Goal: Check status: Check status

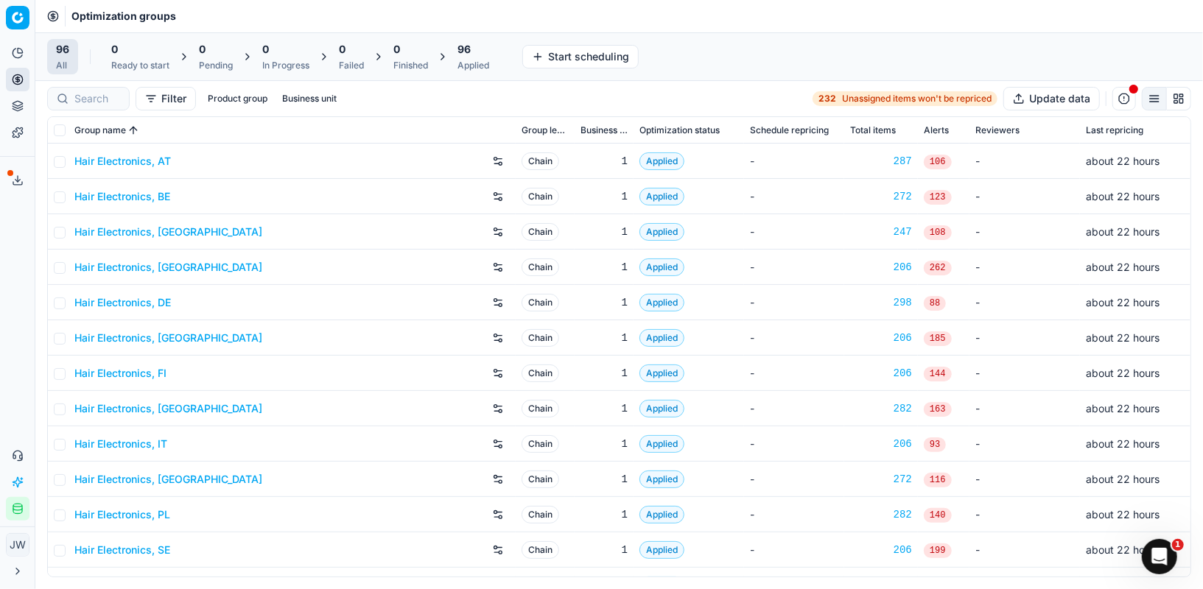
click at [21, 515] on button "Integration status" at bounding box center [18, 509] width 24 height 24
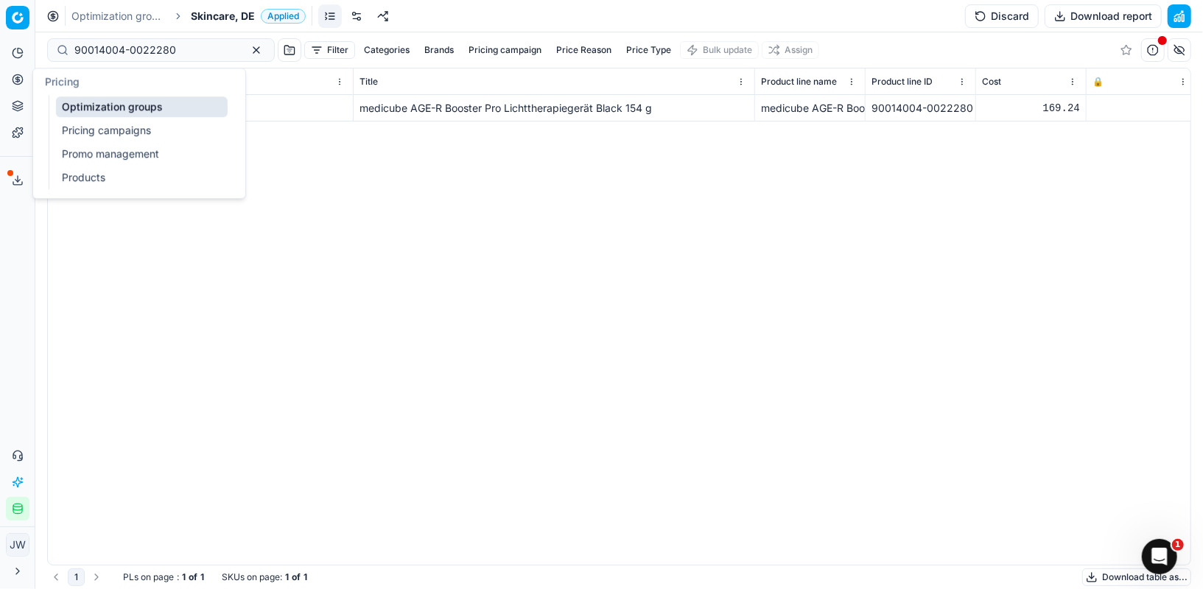
click at [103, 99] on link "Optimization groups" at bounding box center [142, 106] width 172 height 21
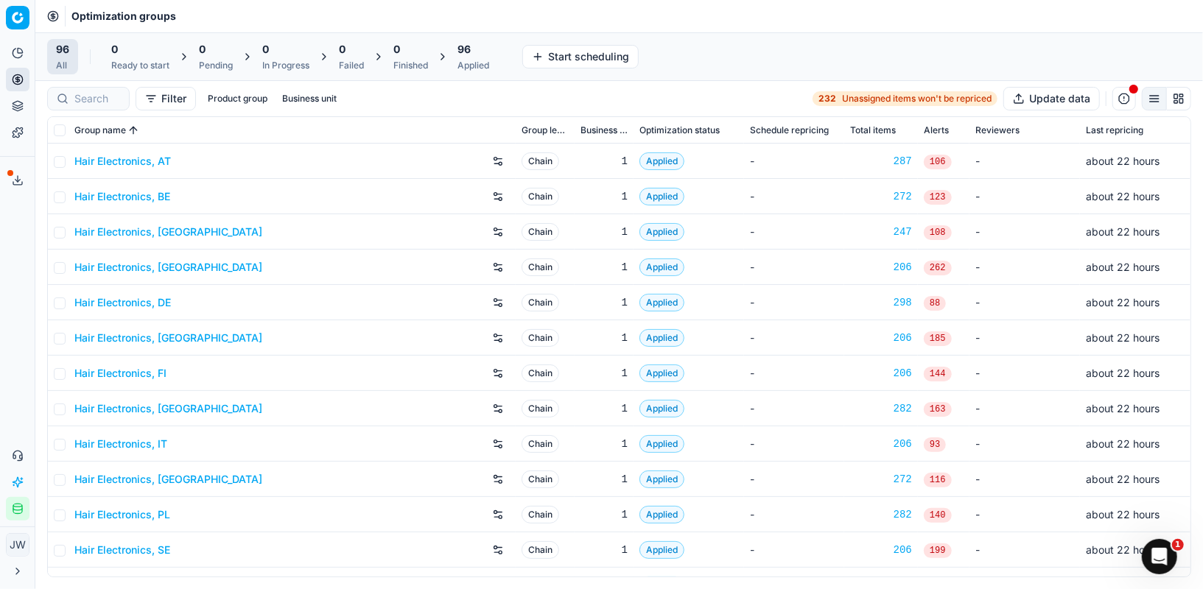
click at [15, 512] on icon "button" at bounding box center [18, 509] width 12 height 12
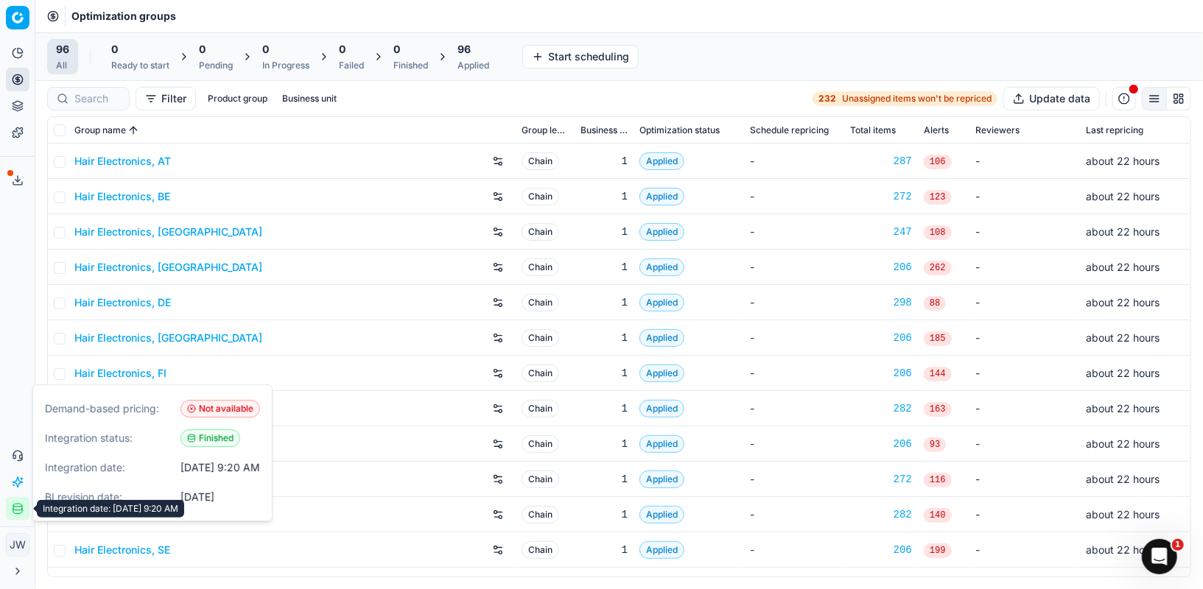
click at [15, 511] on icon "button" at bounding box center [18, 509] width 12 height 12
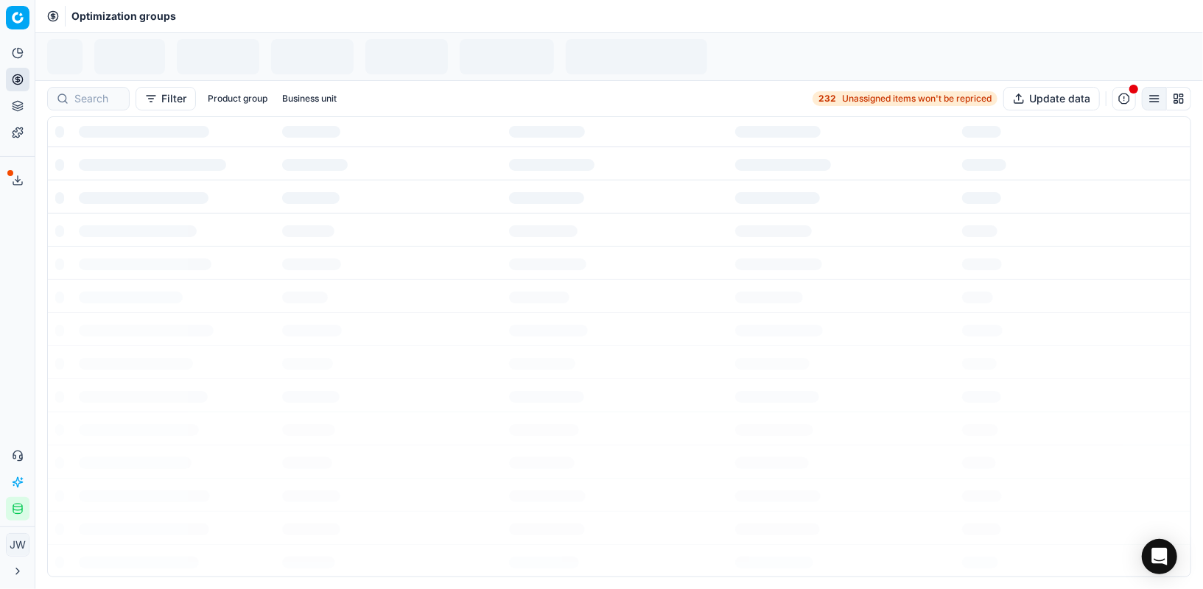
click at [22, 510] on icon "button" at bounding box center [17, 509] width 9 height 8
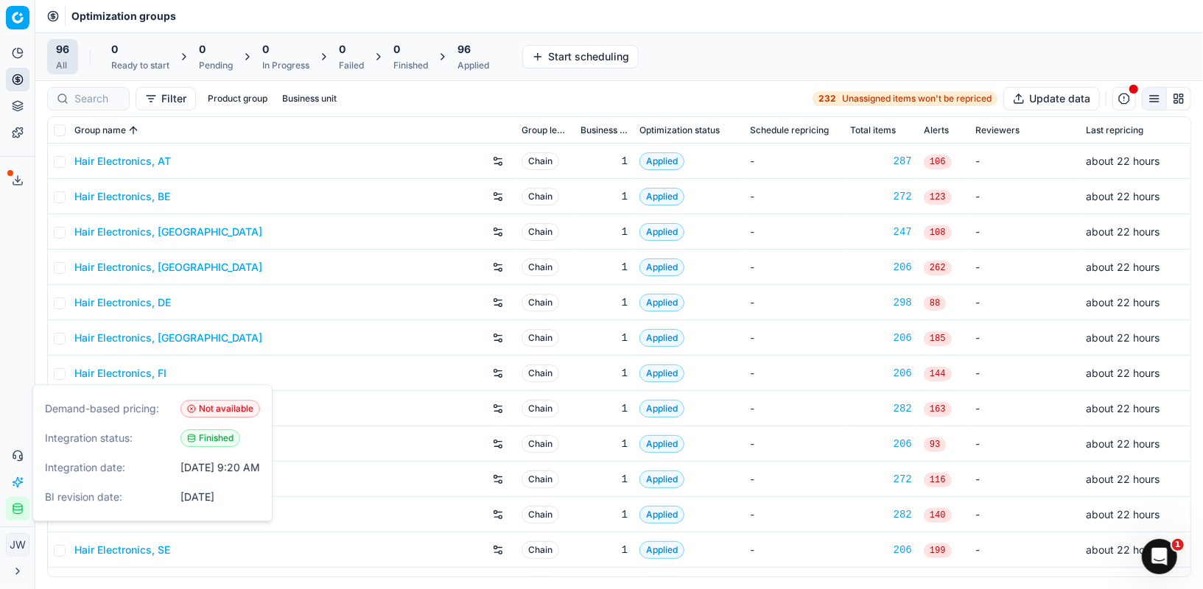
click at [22, 510] on icon "button" at bounding box center [17, 509] width 9 height 8
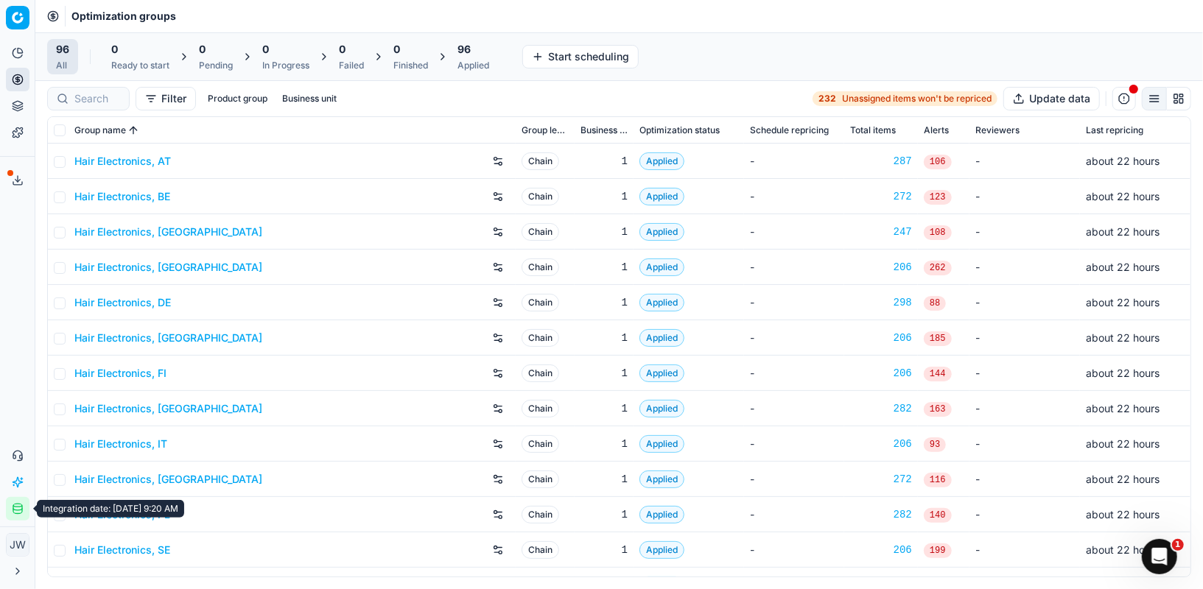
click at [21, 506] on ellipse "button" at bounding box center [17, 505] width 9 height 3
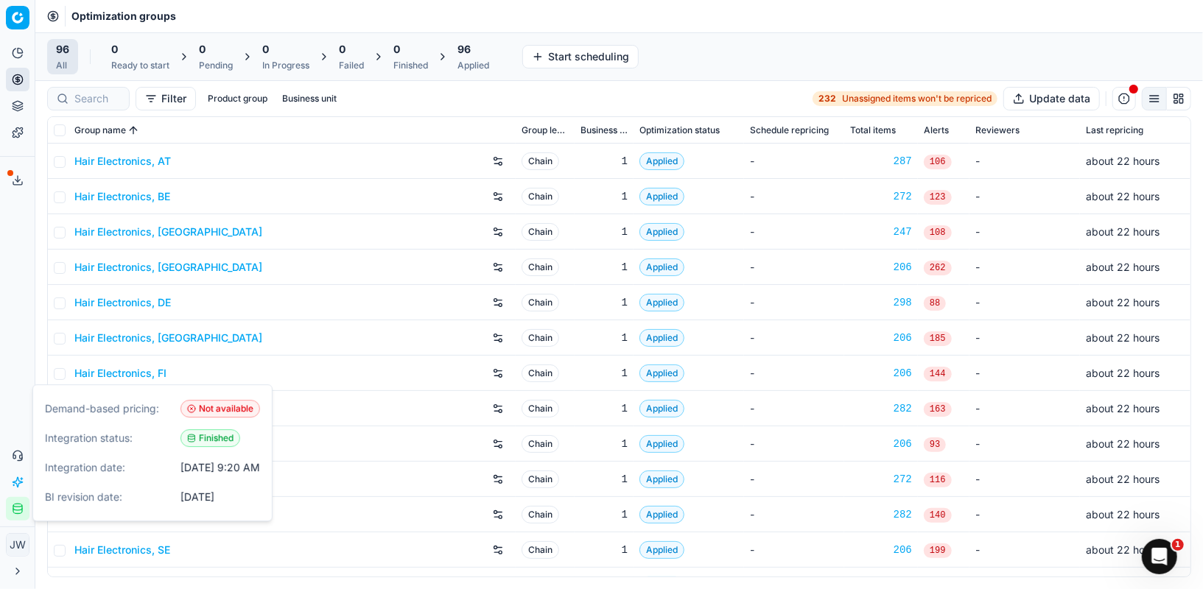
click at [21, 506] on ellipse "button" at bounding box center [17, 505] width 9 height 3
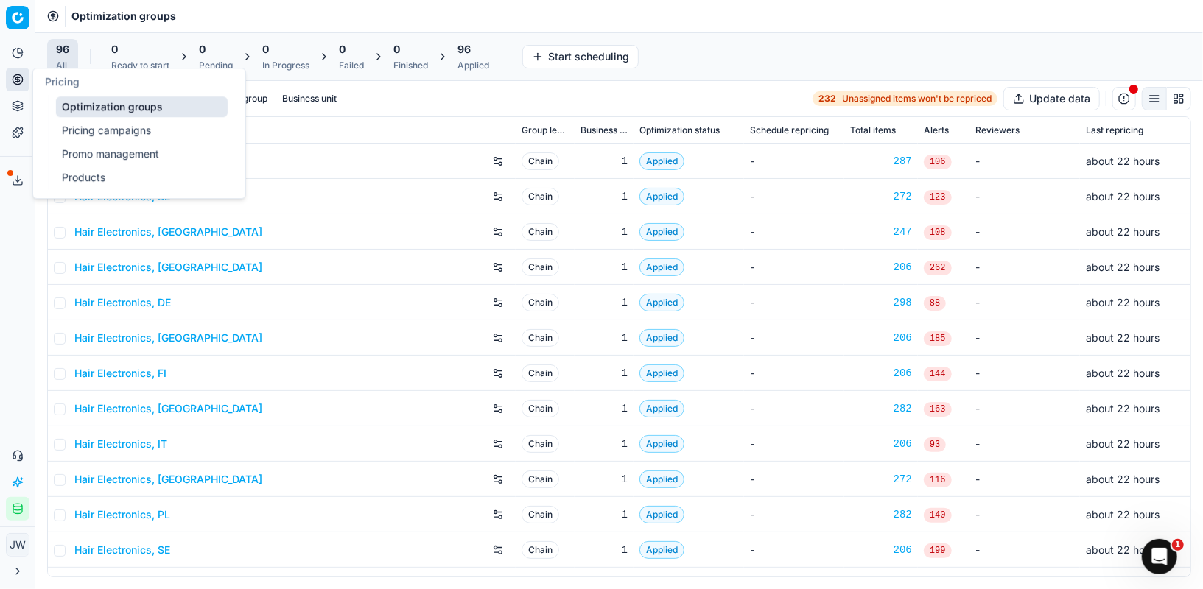
click at [20, 84] on icon at bounding box center [18, 80] width 12 height 12
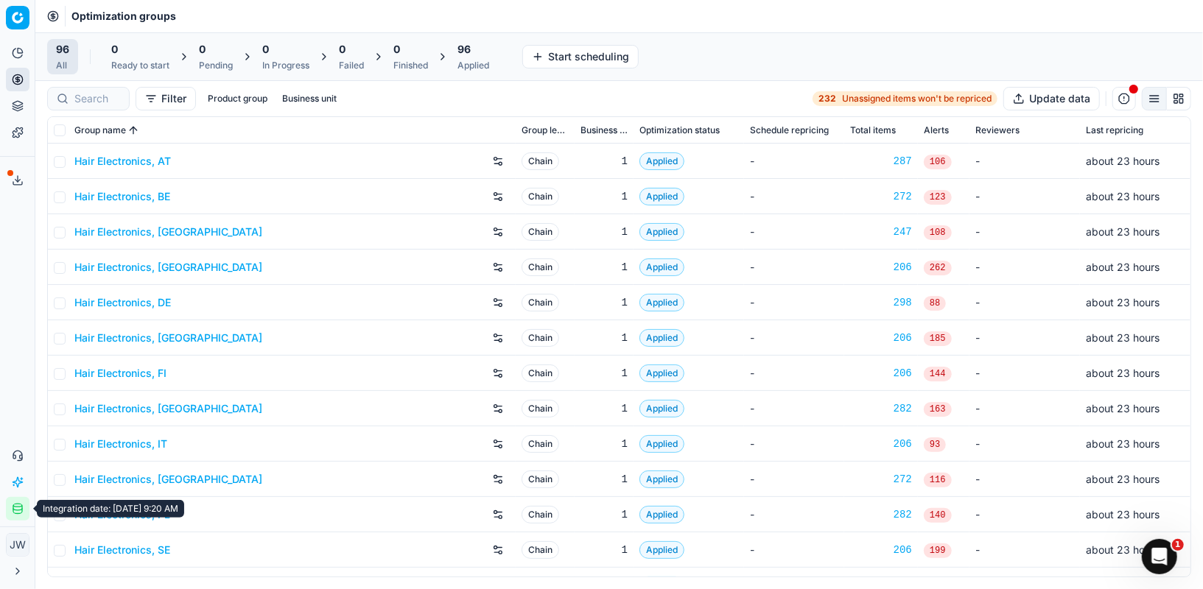
click at [18, 507] on icon "button" at bounding box center [18, 509] width 12 height 12
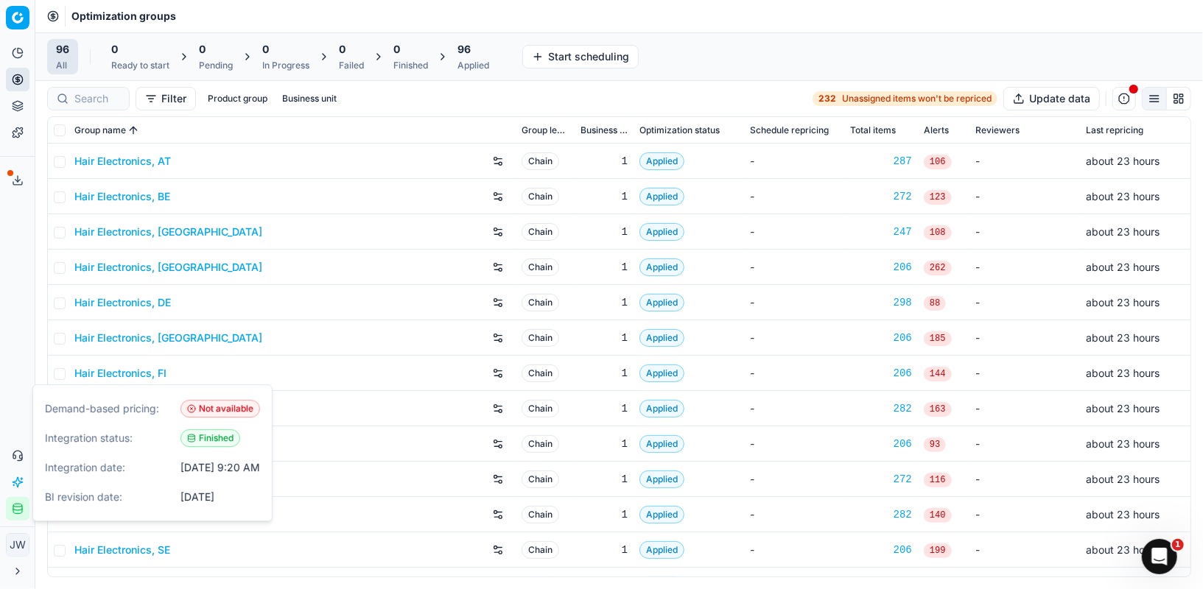
click at [18, 507] on icon "button" at bounding box center [18, 509] width 12 height 12
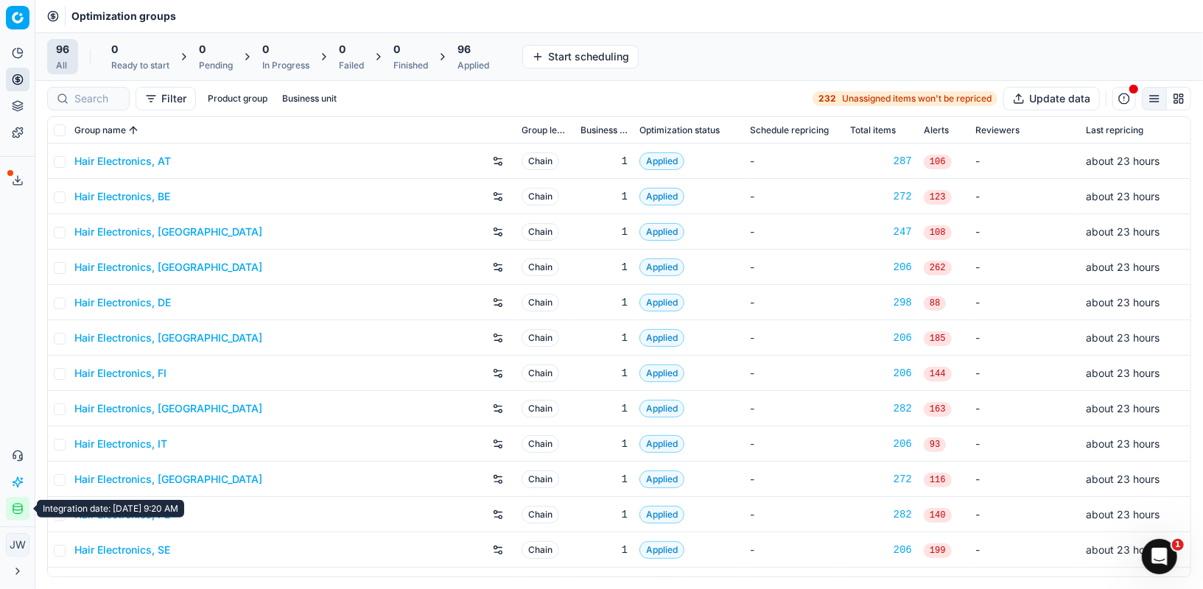
click at [15, 512] on icon "button" at bounding box center [18, 509] width 12 height 12
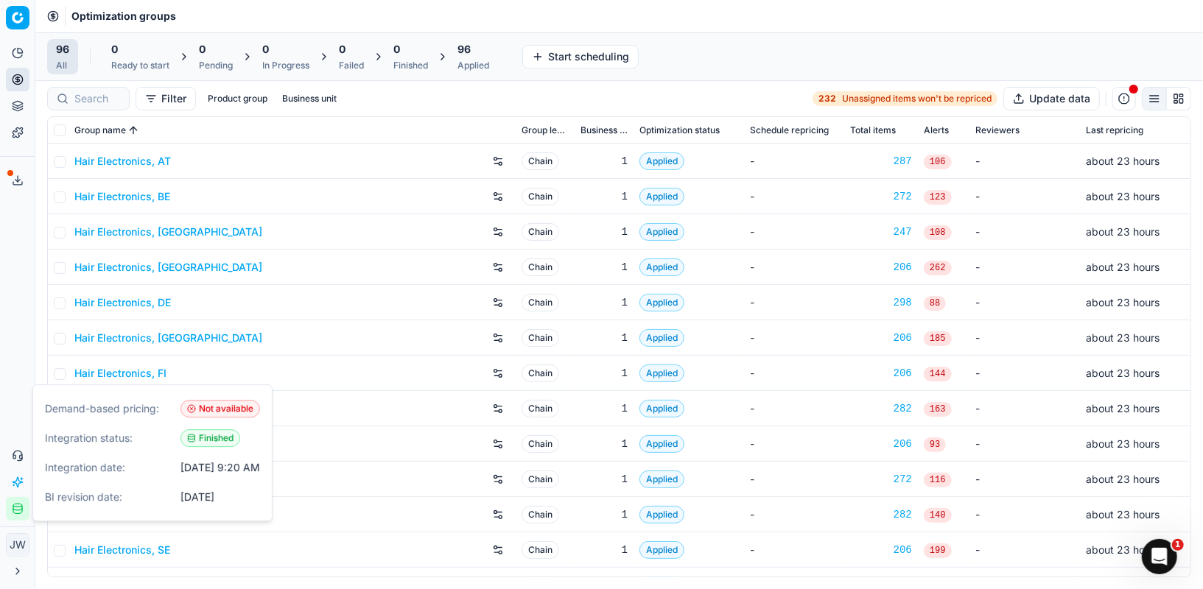
click at [14, 512] on icon "button" at bounding box center [18, 509] width 12 height 12
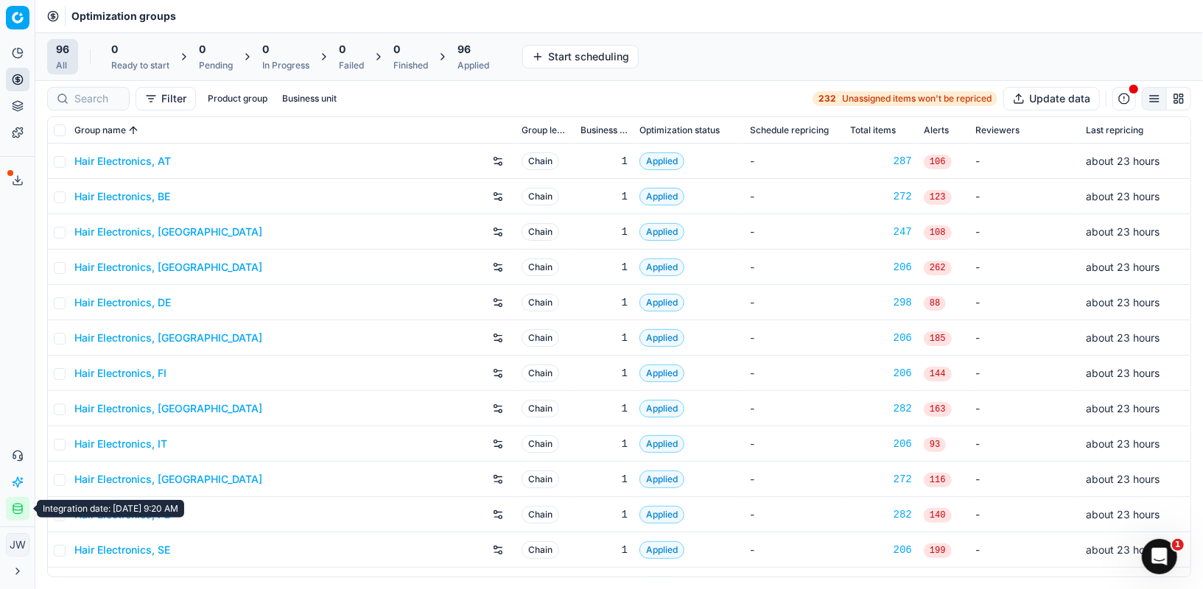
click at [15, 510] on icon "button" at bounding box center [17, 509] width 9 height 1
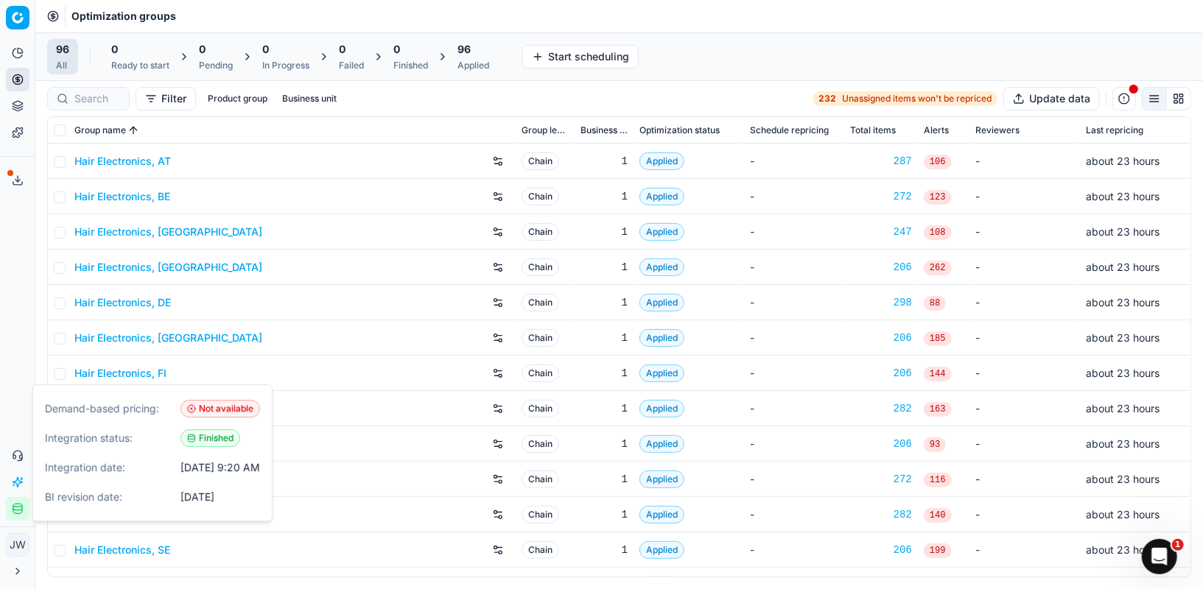
click at [15, 510] on icon "button" at bounding box center [17, 509] width 9 height 1
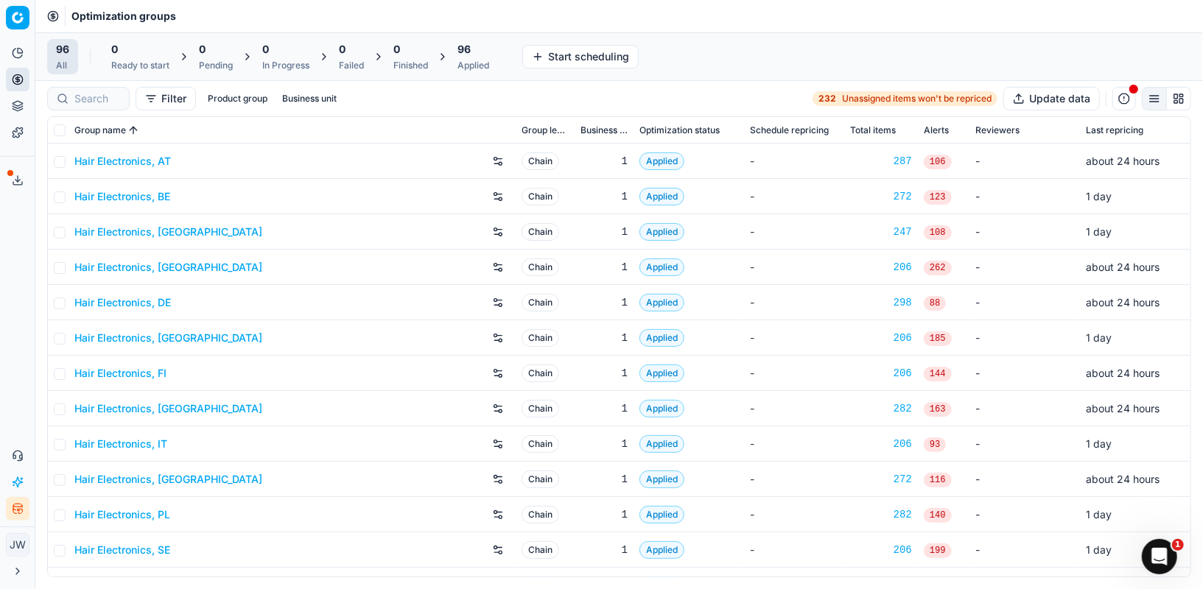
click at [20, 499] on button "Integration status" at bounding box center [18, 509] width 24 height 24
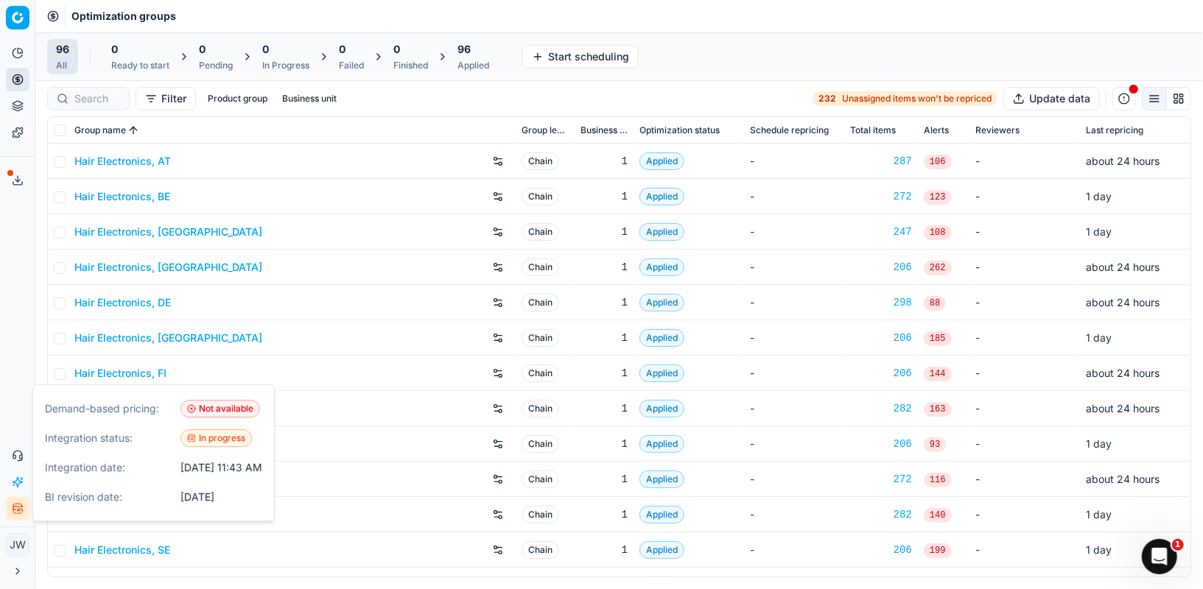
click at [19, 505] on icon "button" at bounding box center [18, 509] width 12 height 12
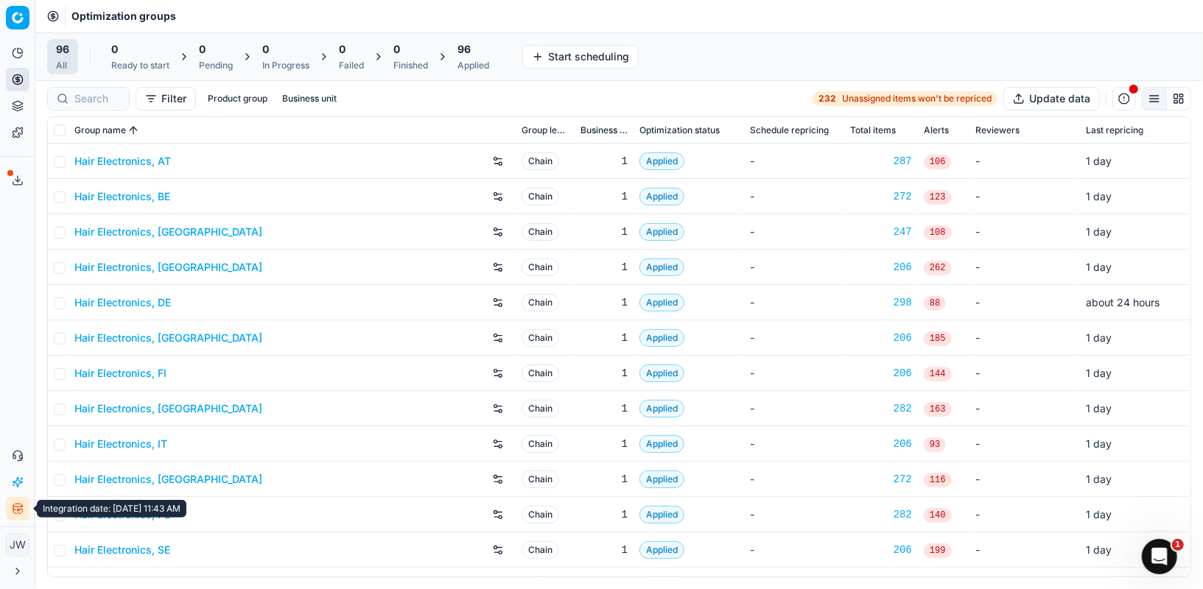
click at [26, 513] on button "Integration status" at bounding box center [18, 509] width 24 height 24
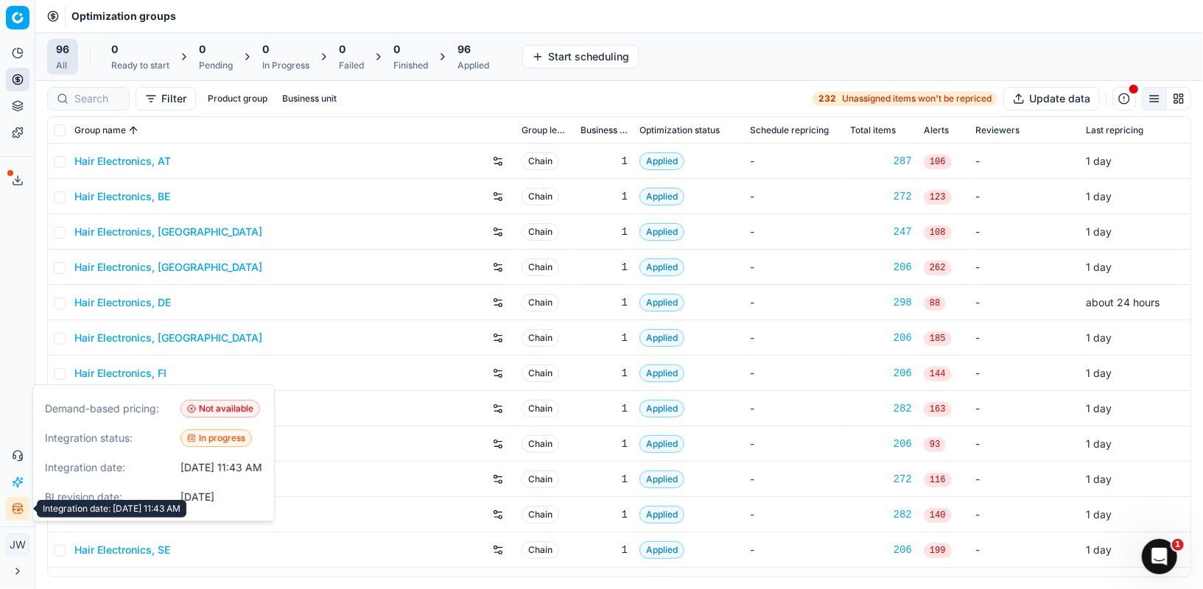
click at [25, 513] on button "Integration status" at bounding box center [18, 509] width 24 height 24
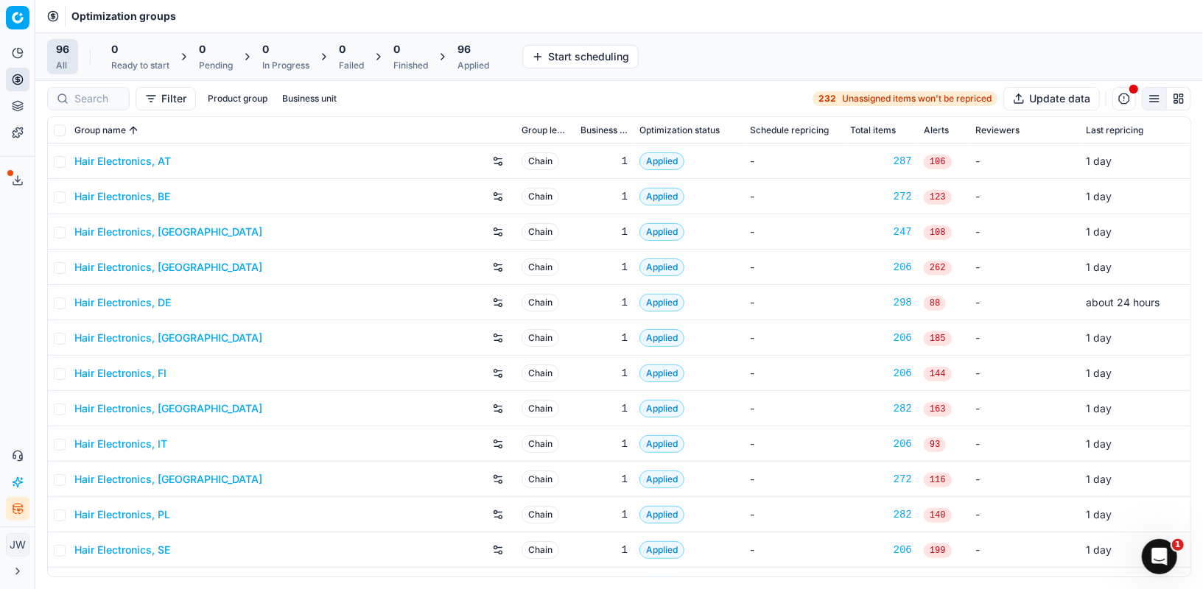
click at [477, 60] on div "Applied" at bounding box center [473, 66] width 32 height 12
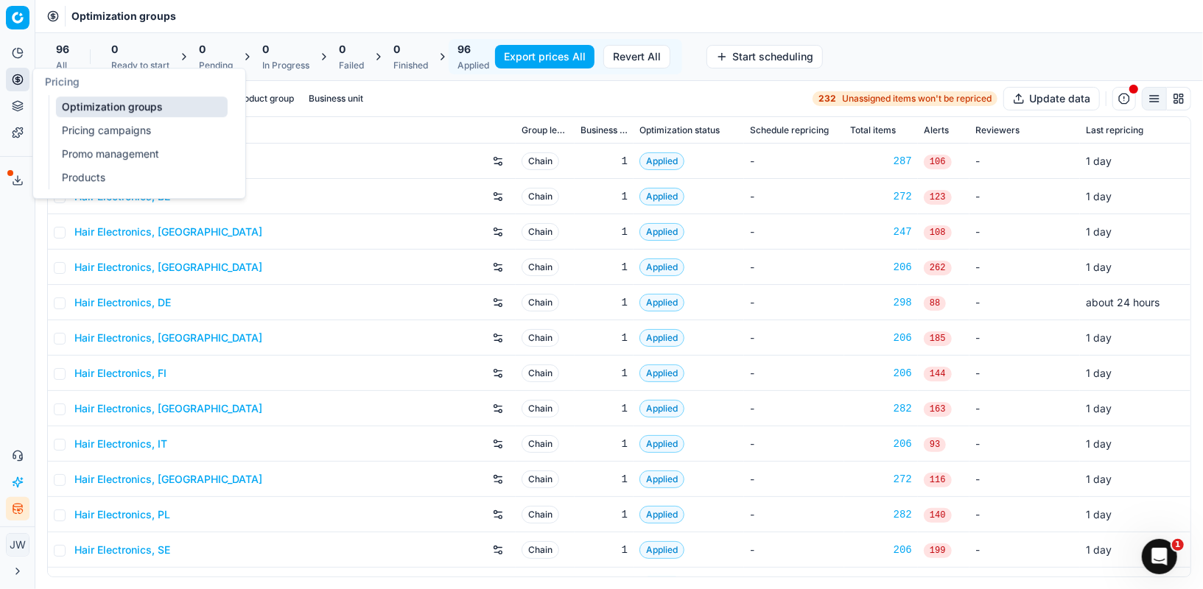
click at [16, 81] on icon at bounding box center [17, 79] width 4 height 4
click at [69, 110] on link "Optimization groups" at bounding box center [142, 106] width 172 height 21
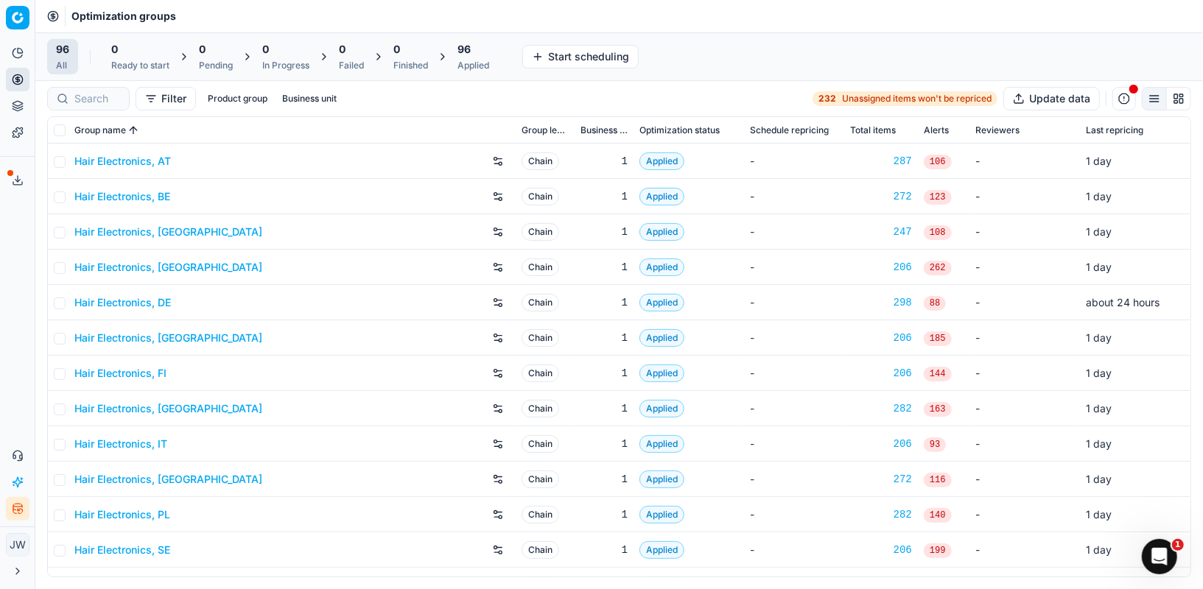
click at [15, 514] on icon "button" at bounding box center [18, 509] width 12 height 12
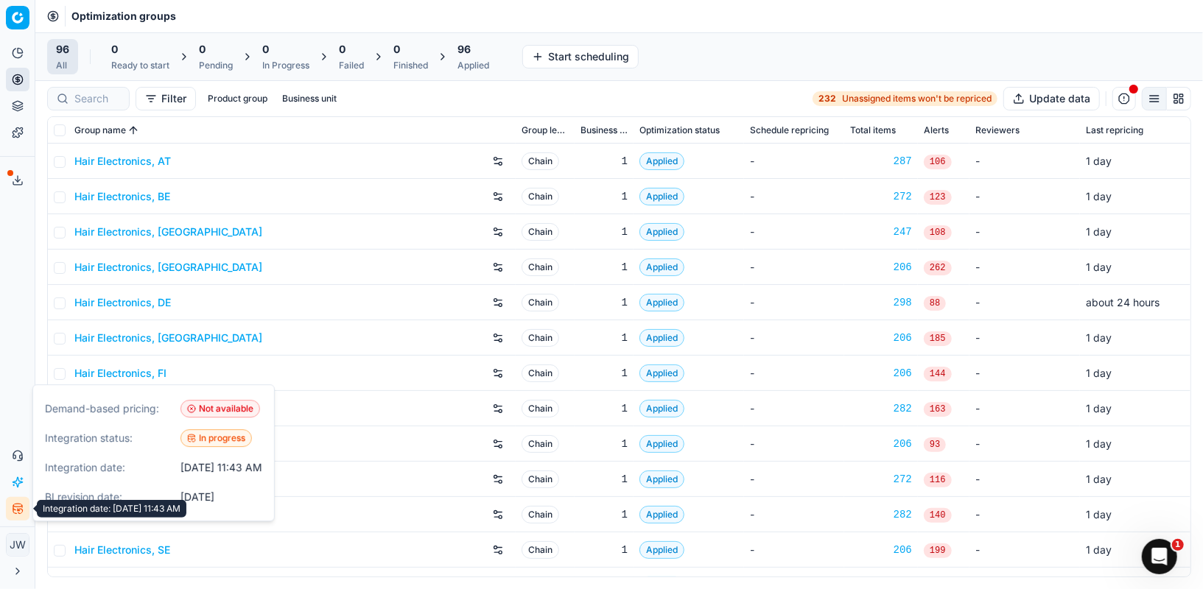
click at [15, 513] on icon "button" at bounding box center [14, 509] width 3 height 8
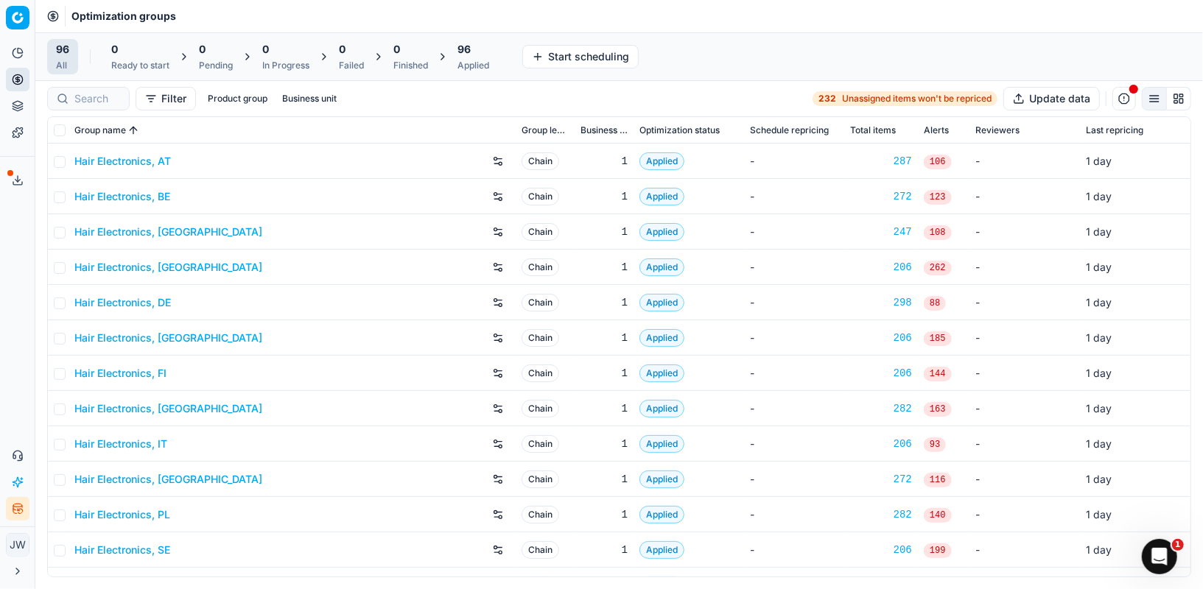
click at [771, 36] on div "96 All 0 Ready to start 0 Pending 0 In Progress 0 Failed 0 Finished 96 Applied …" at bounding box center [618, 56] width 1167 height 49
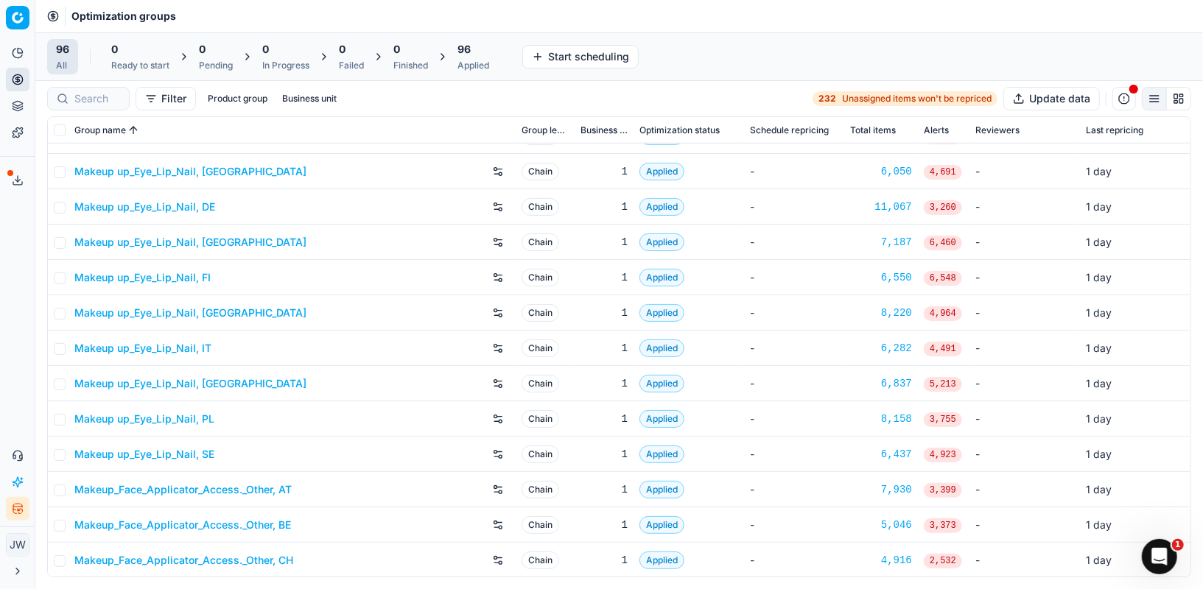
scroll to position [971, 0]
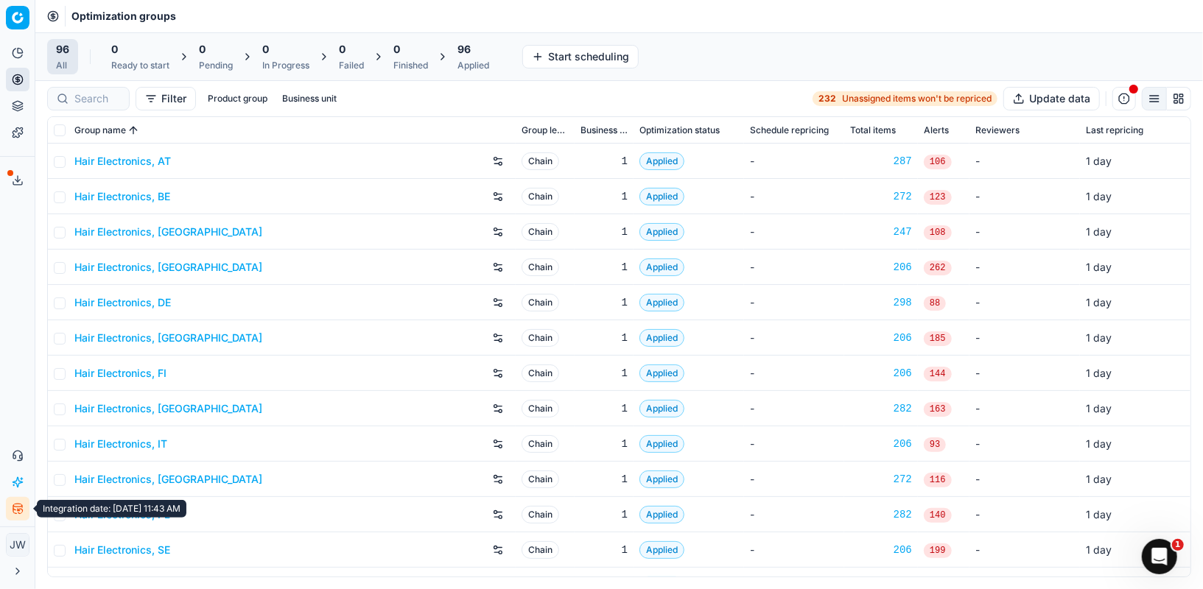
click at [21, 506] on ellipse "button" at bounding box center [17, 505] width 9 height 3
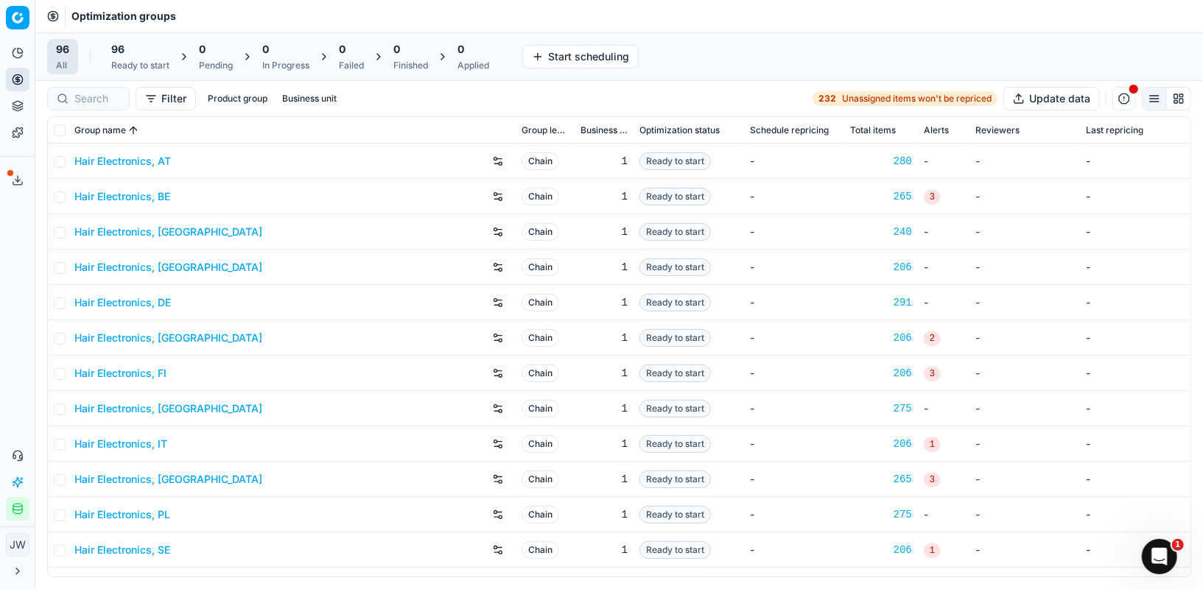
click at [146, 58] on div "96 Ready to start" at bounding box center [140, 56] width 58 height 29
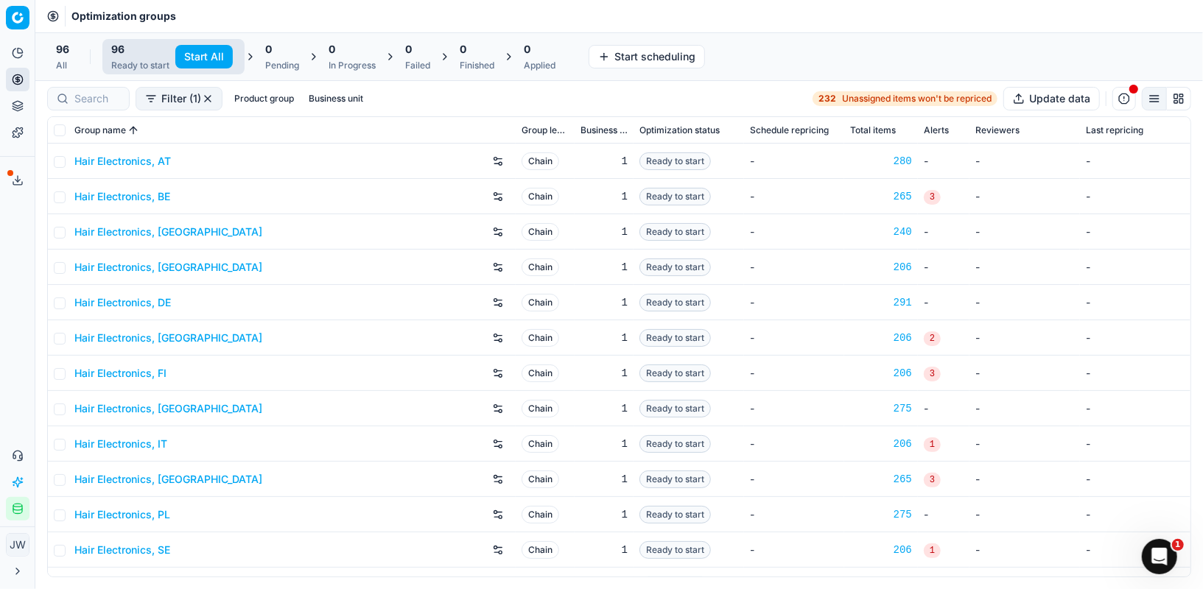
click at [205, 54] on button "Start All" at bounding box center [203, 57] width 57 height 24
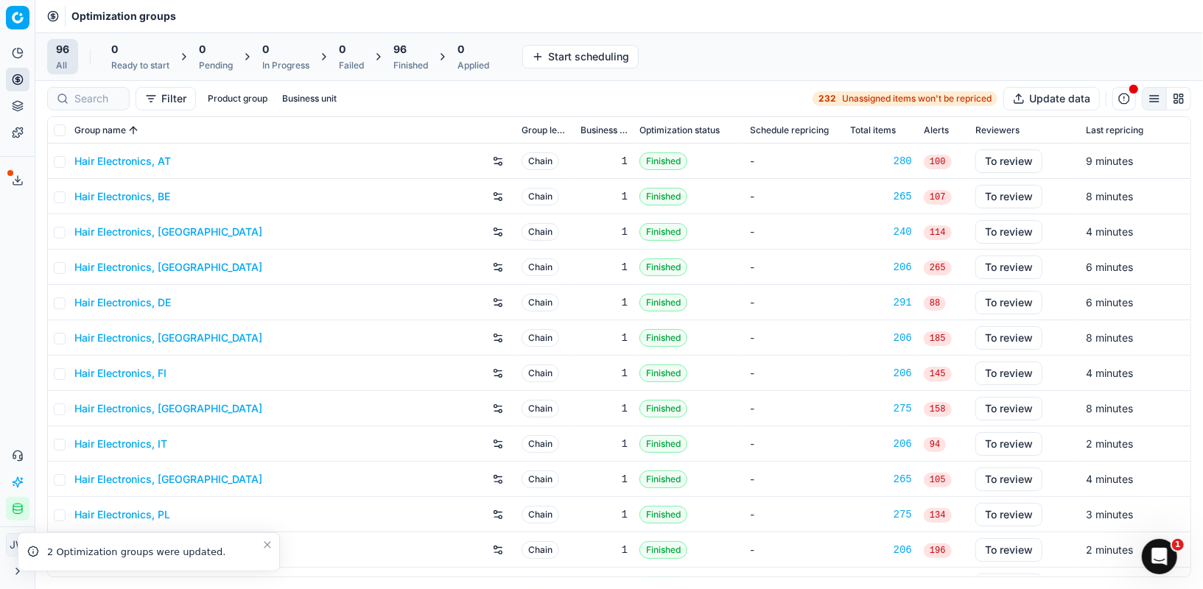
click at [410, 60] on div "Finished" at bounding box center [410, 66] width 35 height 12
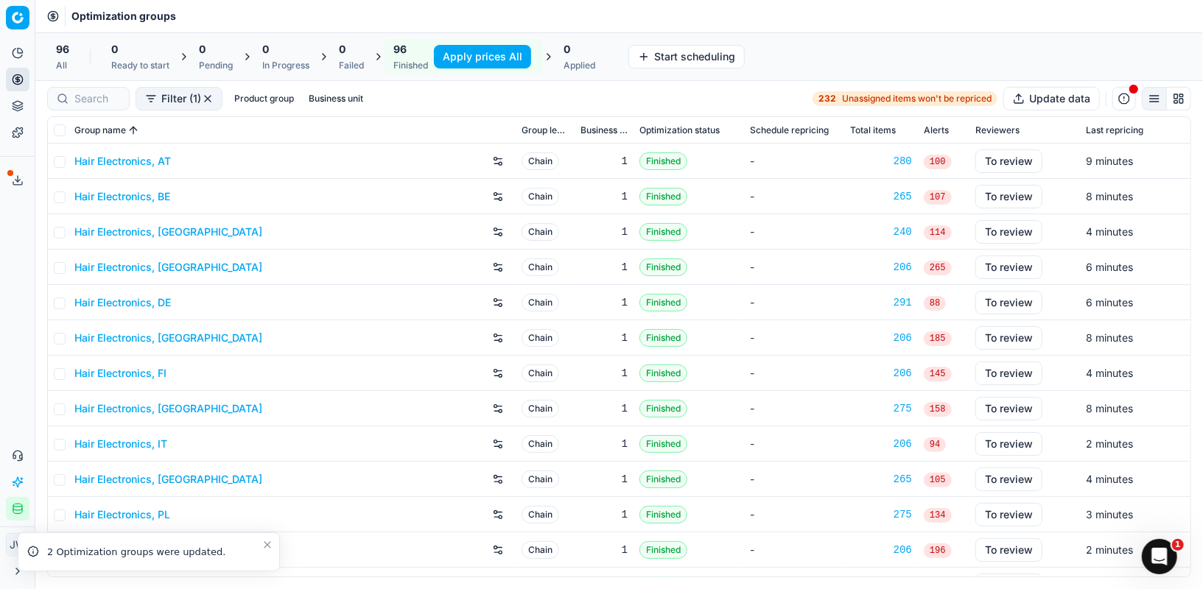
click at [477, 58] on button "Apply prices All" at bounding box center [482, 57] width 97 height 24
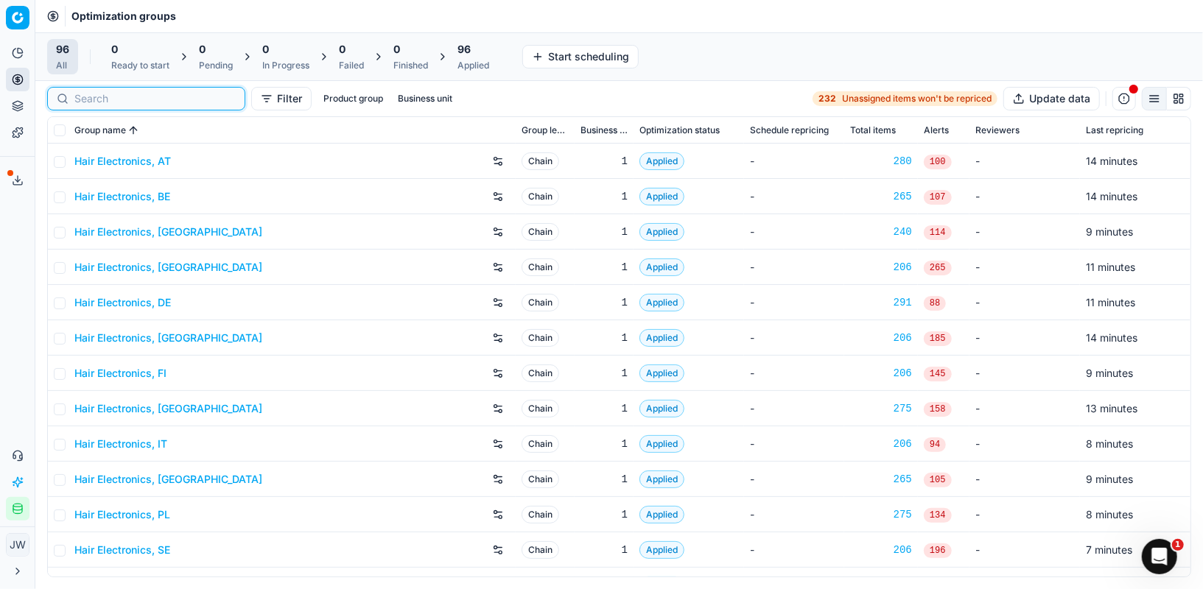
click at [98, 99] on input at bounding box center [154, 98] width 161 height 15
click at [479, 63] on div "Applied" at bounding box center [473, 66] width 32 height 12
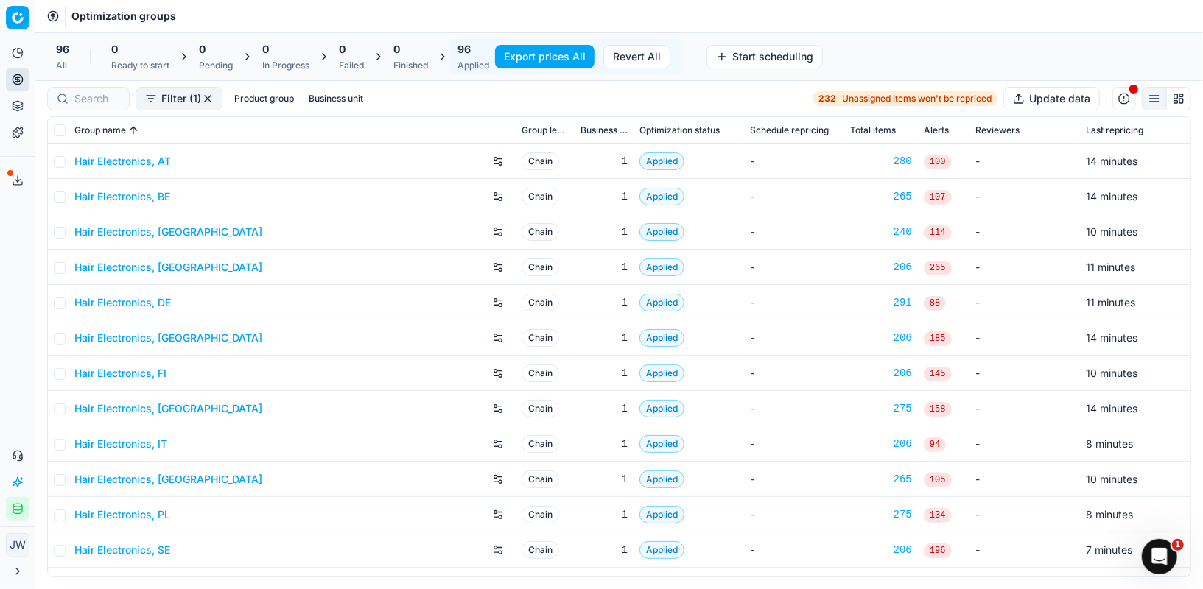
click at [549, 60] on button "Export prices All" at bounding box center [544, 57] width 99 height 24
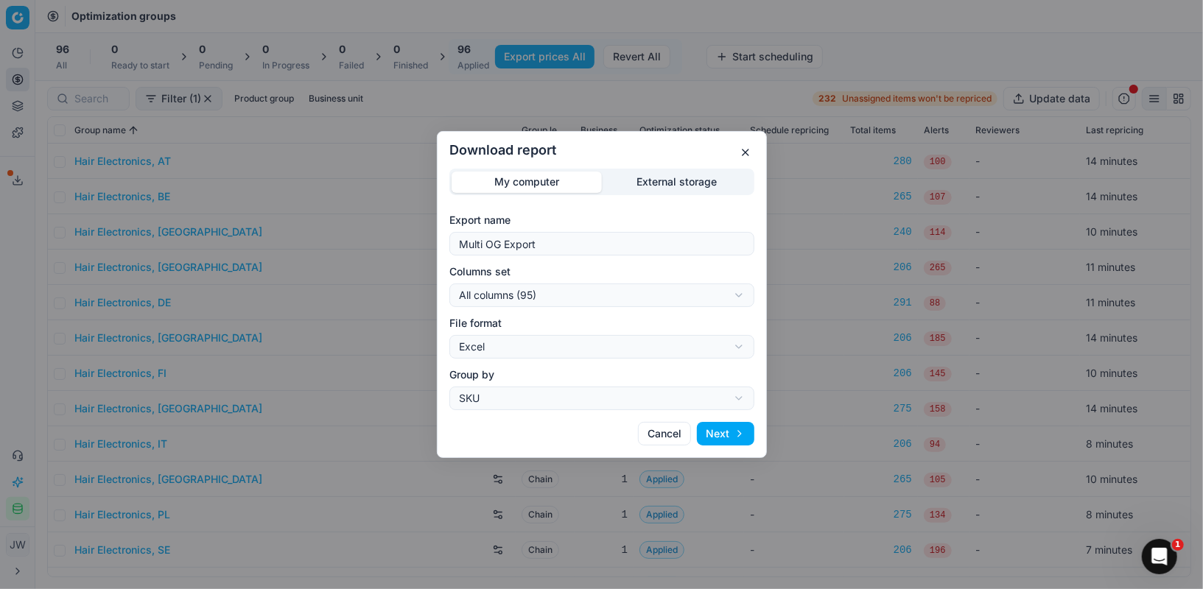
click at [563, 292] on div "Download report My computer External storage Export name Multi OG Export Column…" at bounding box center [601, 294] width 1203 height 589
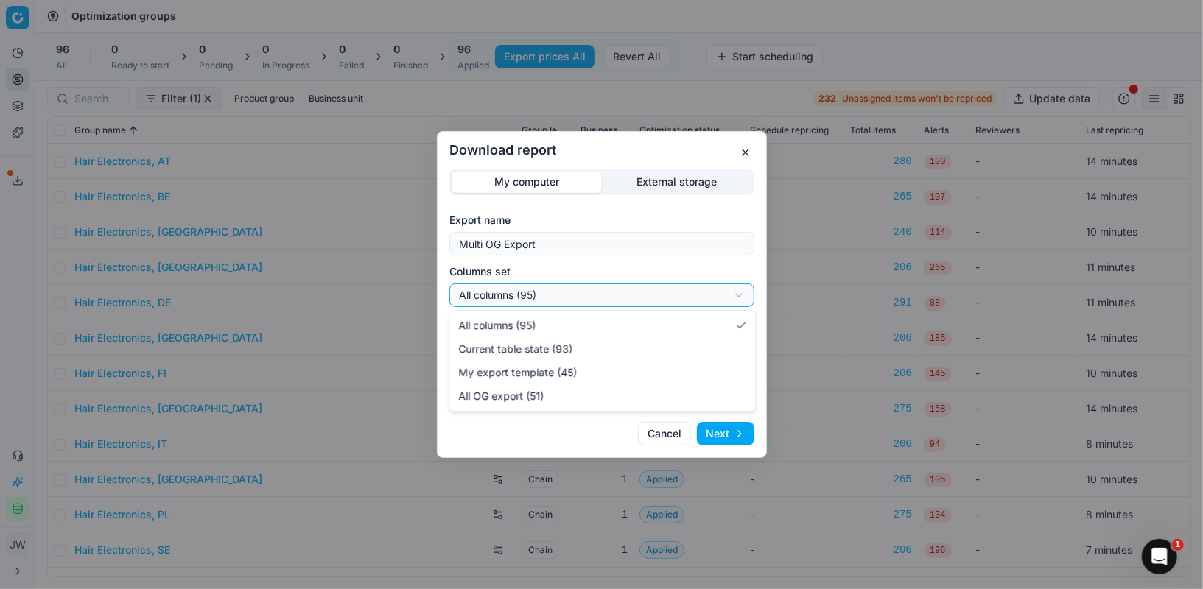
select select "custom"
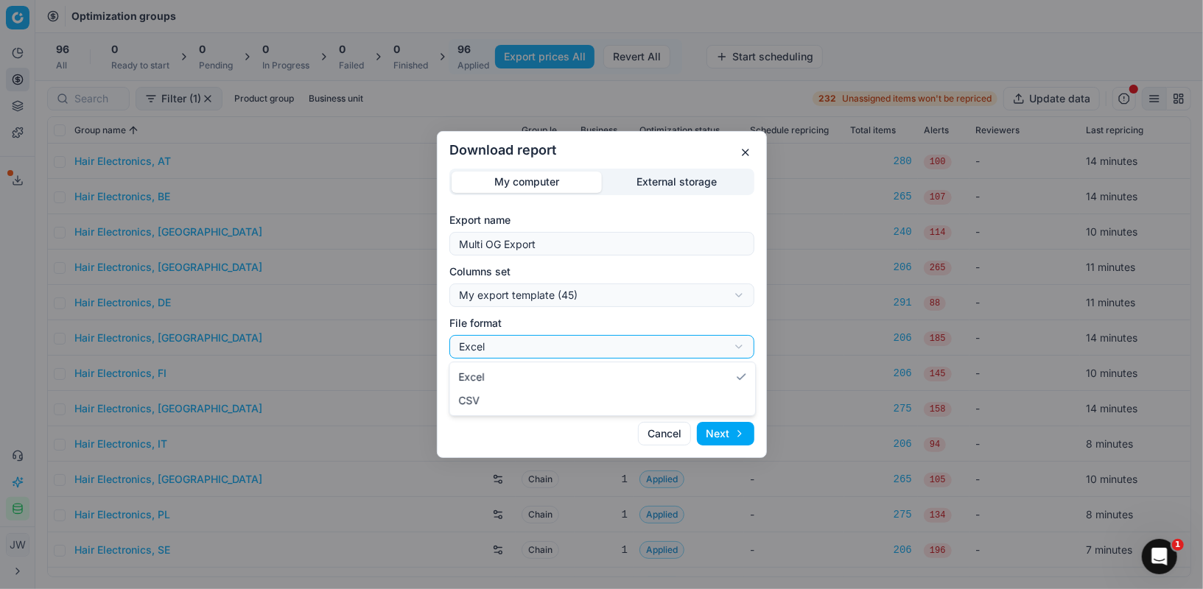
click at [503, 348] on div "Download report My computer External storage Export name Multi OG Export Column…" at bounding box center [601, 294] width 1203 height 589
select select "csv"
click at [722, 432] on button "Next" at bounding box center [725, 434] width 57 height 24
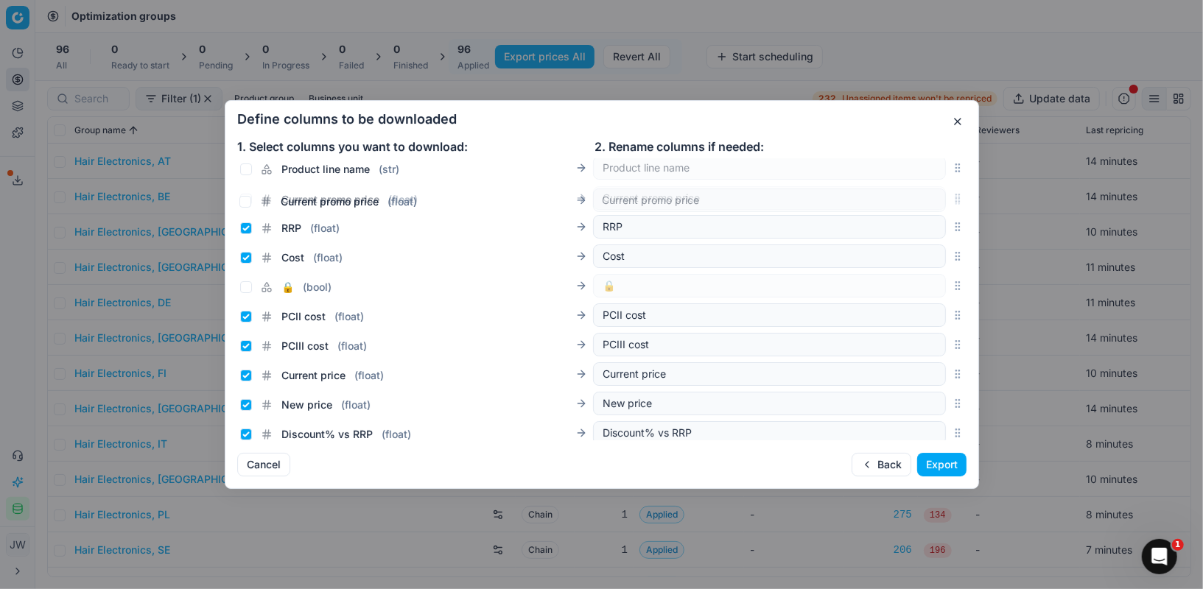
scroll to position [182, 0]
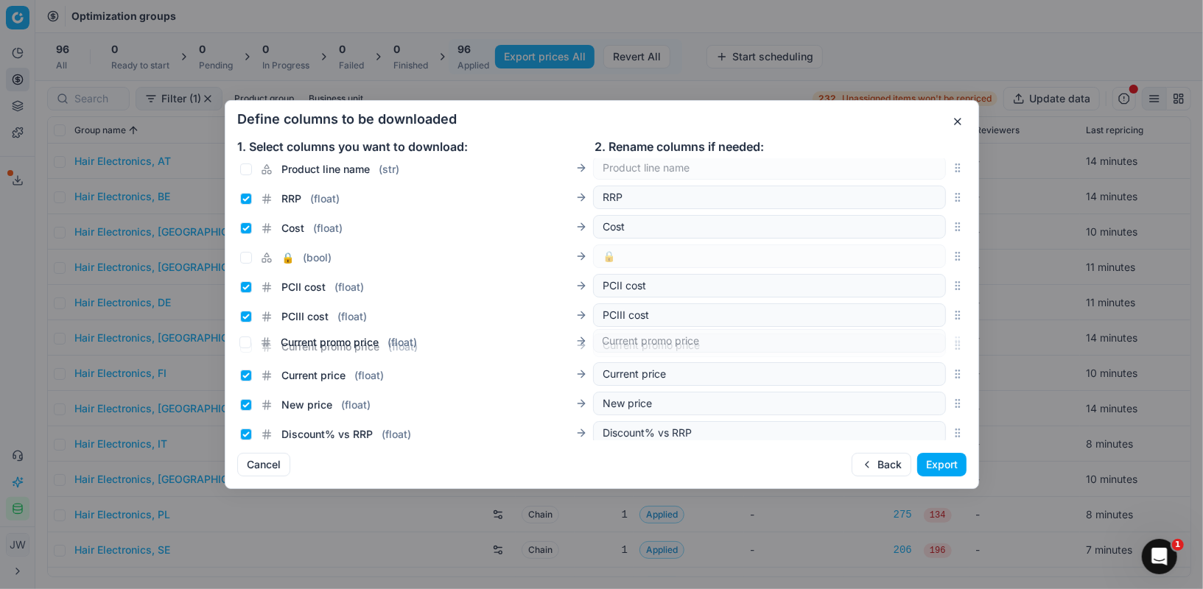
drag, startPoint x: 953, startPoint y: 297, endPoint x: 950, endPoint y: 340, distance: 42.8
click at [950, 340] on div "Current promo price ( float ) Current promo price" at bounding box center [601, 345] width 729 height 29
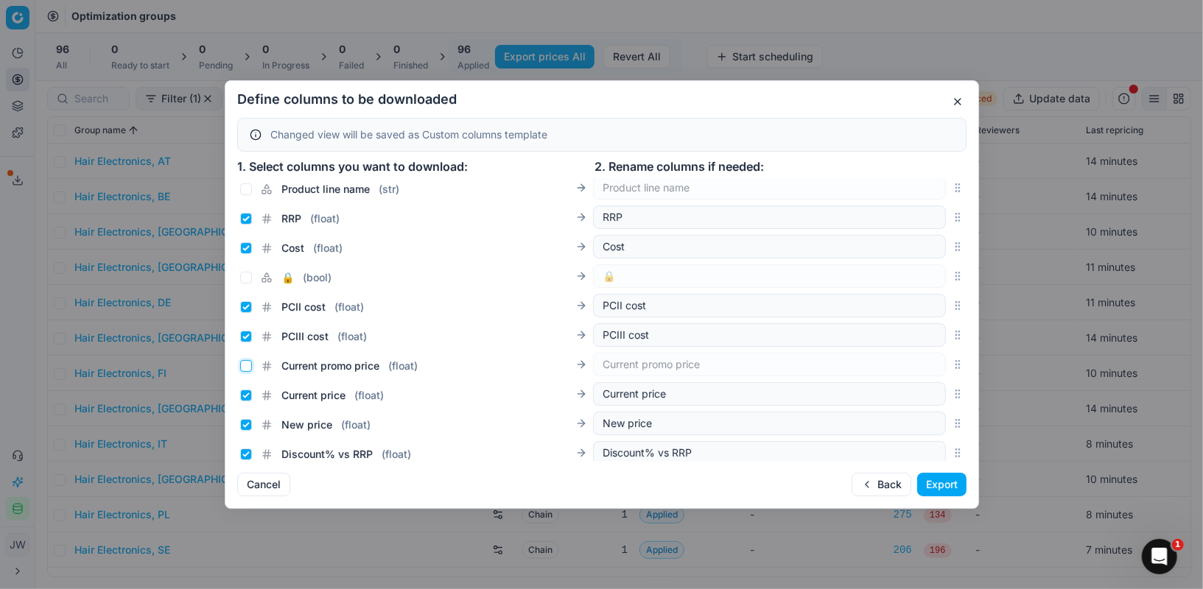
click at [245, 365] on input "Current promo price ( float )" at bounding box center [246, 366] width 12 height 12
checkbox input "true"
click at [244, 394] on input "Current price ( float )" at bounding box center [246, 396] width 12 height 12
checkbox input "false"
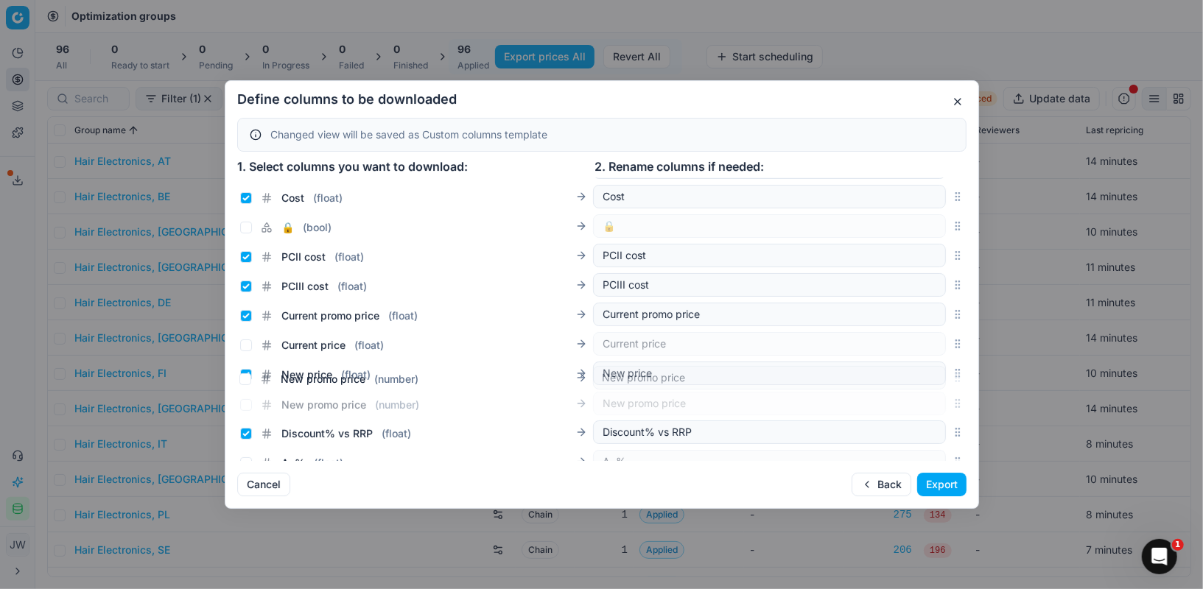
scroll to position [260, 0]
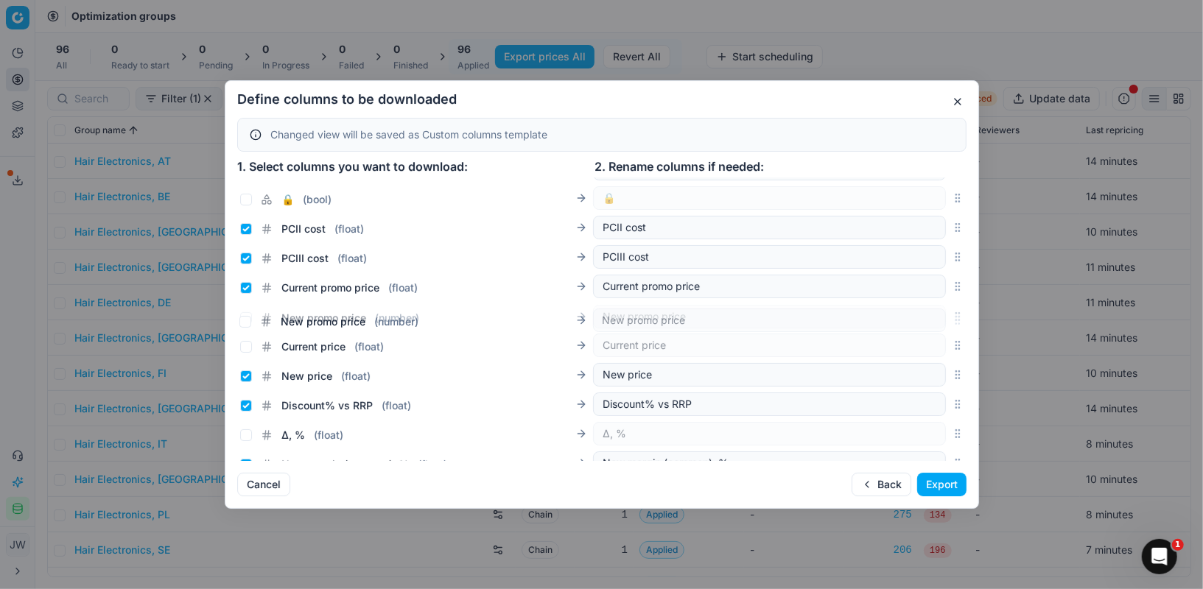
drag, startPoint x: 960, startPoint y: 264, endPoint x: 924, endPoint y: 326, distance: 71.4
click at [924, 326] on div "New promo price ( number ) New promo price" at bounding box center [601, 316] width 729 height 29
click at [245, 374] on input "New price ( float )" at bounding box center [246, 376] width 12 height 12
checkbox input "false"
click at [247, 317] on input "New promo price ( number )" at bounding box center [246, 318] width 12 height 12
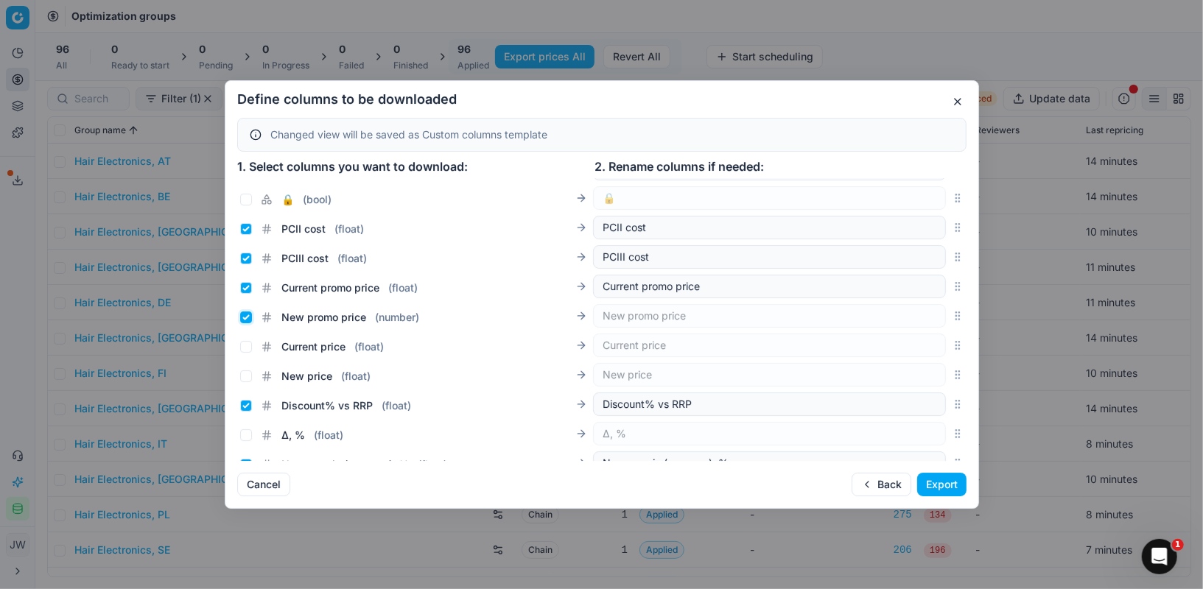
checkbox input "true"
click at [948, 482] on button "Export" at bounding box center [941, 485] width 49 height 24
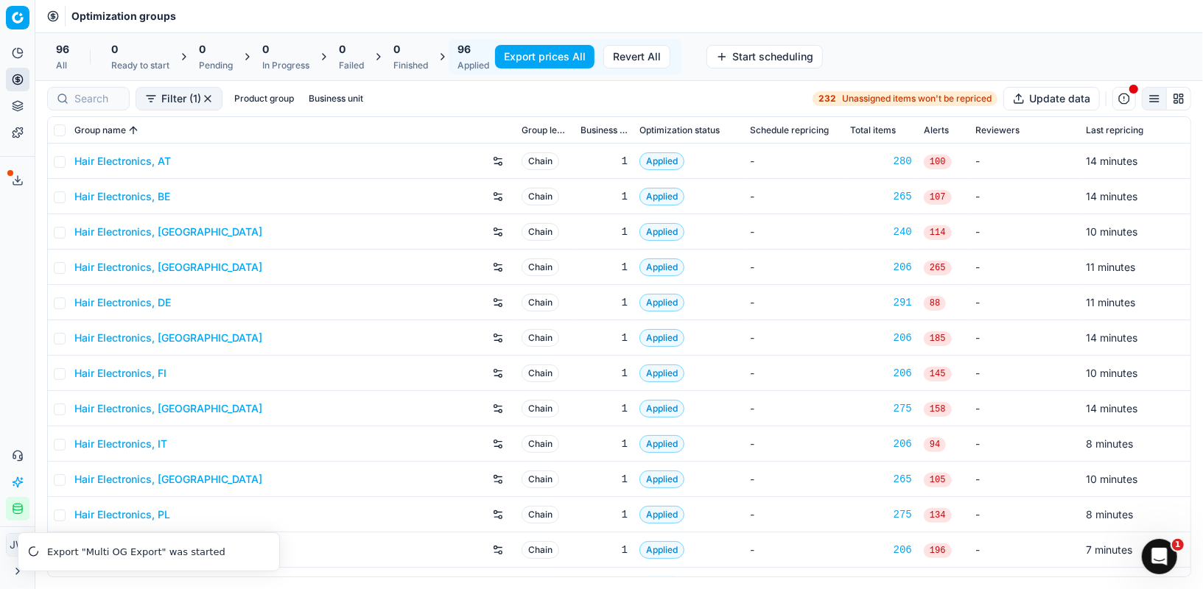
click at [13, 182] on icon at bounding box center [17, 183] width 9 height 3
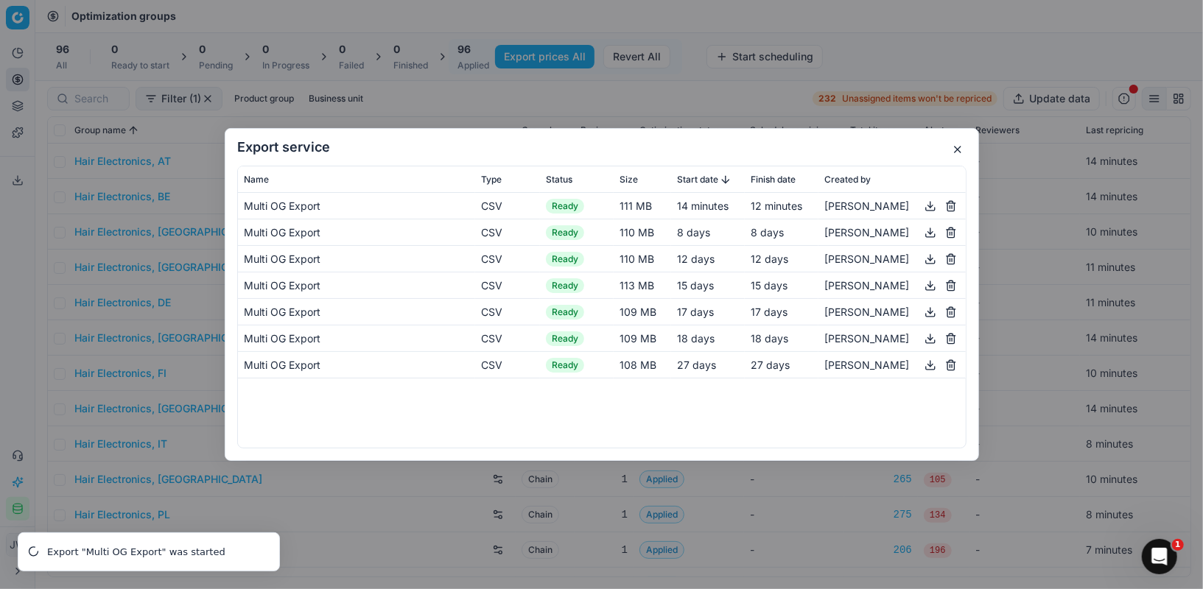
click at [930, 210] on button "button" at bounding box center [930, 206] width 18 height 18
click at [955, 150] on button "button" at bounding box center [958, 150] width 18 height 18
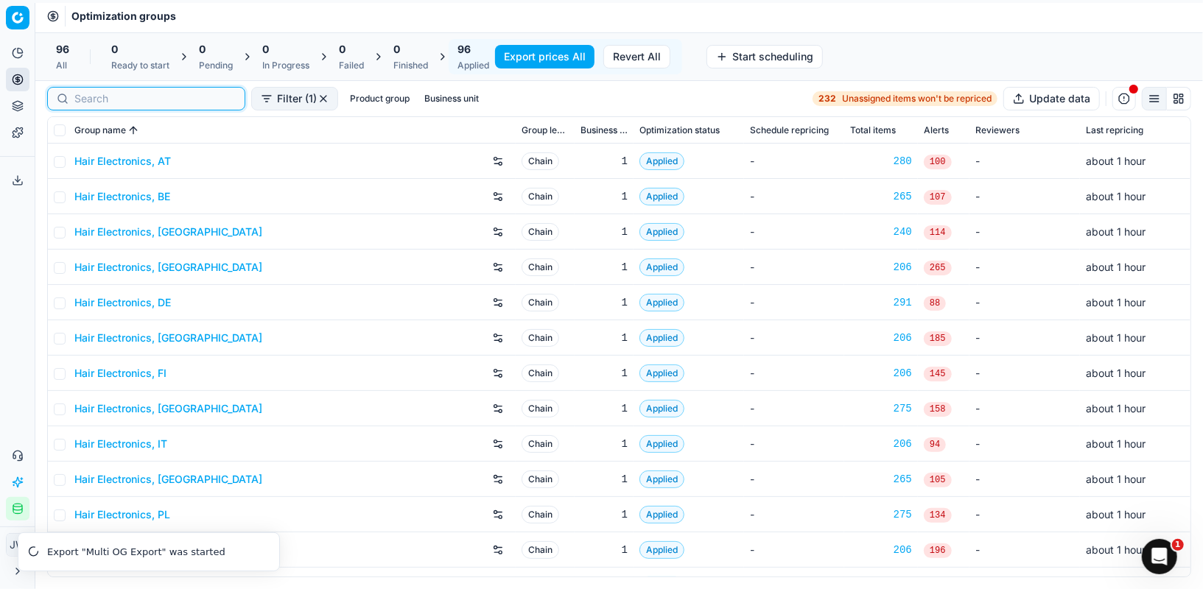
click at [102, 94] on input at bounding box center [154, 98] width 161 height 15
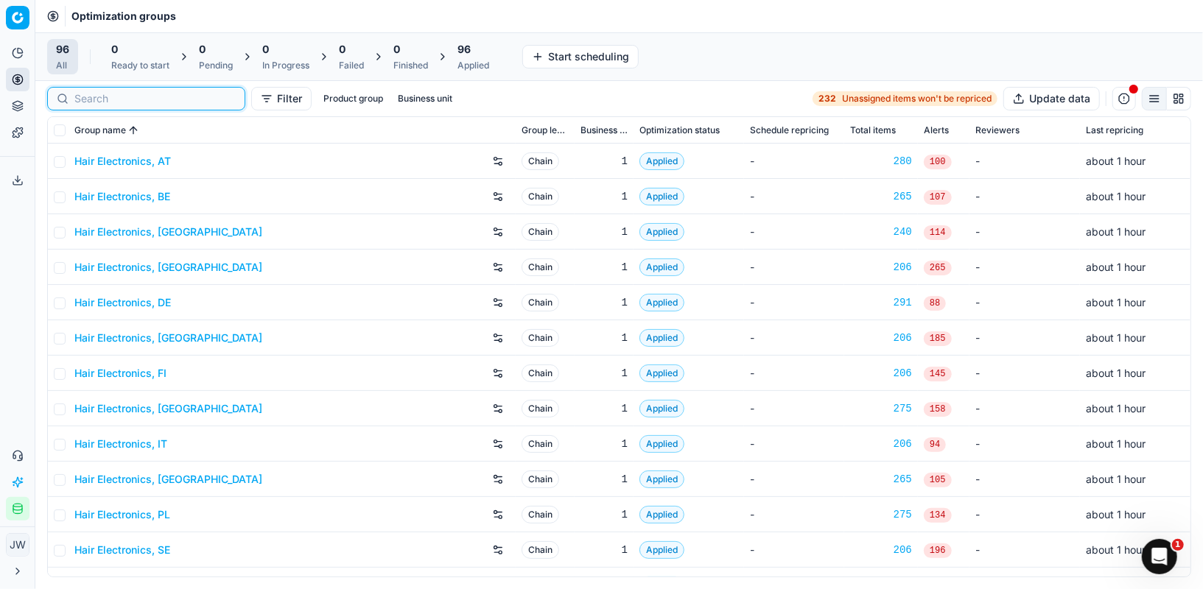
click at [91, 100] on input at bounding box center [154, 98] width 161 height 15
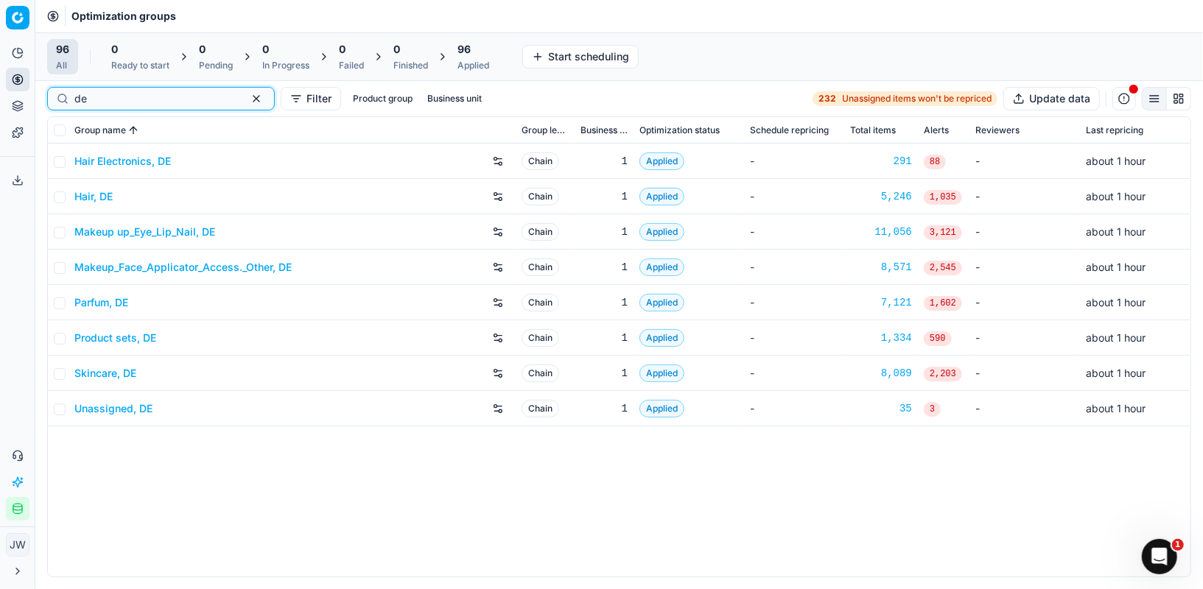
type input "de"
click at [110, 303] on link "Parfum, DE" at bounding box center [101, 302] width 54 height 15
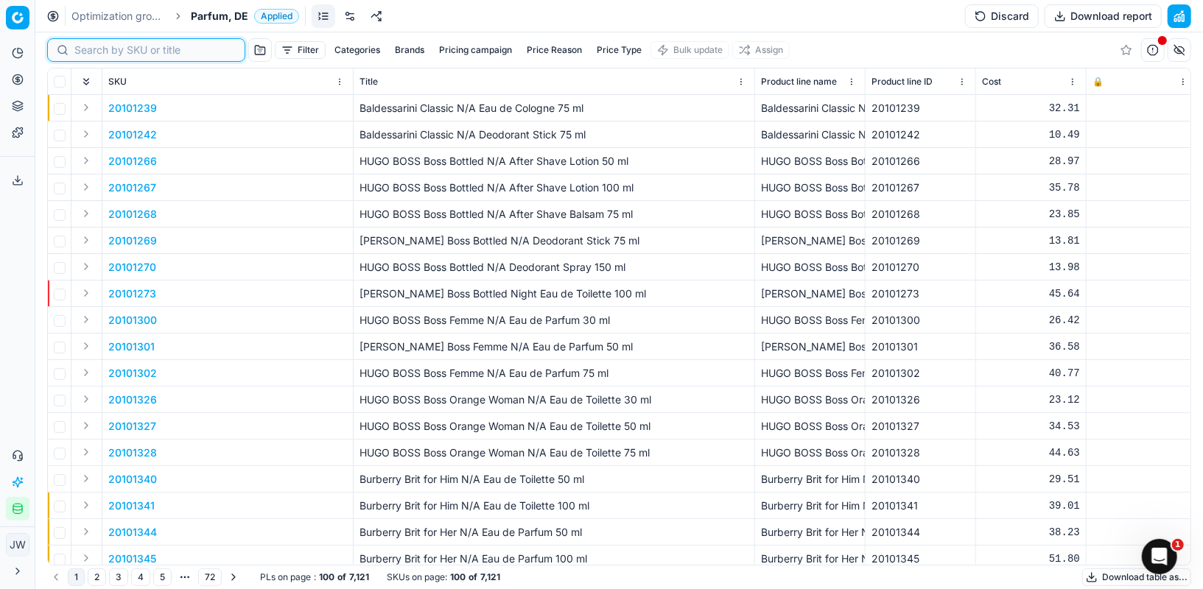
click at [96, 49] on input at bounding box center [154, 50] width 161 height 15
paste input "90008797-0013643"
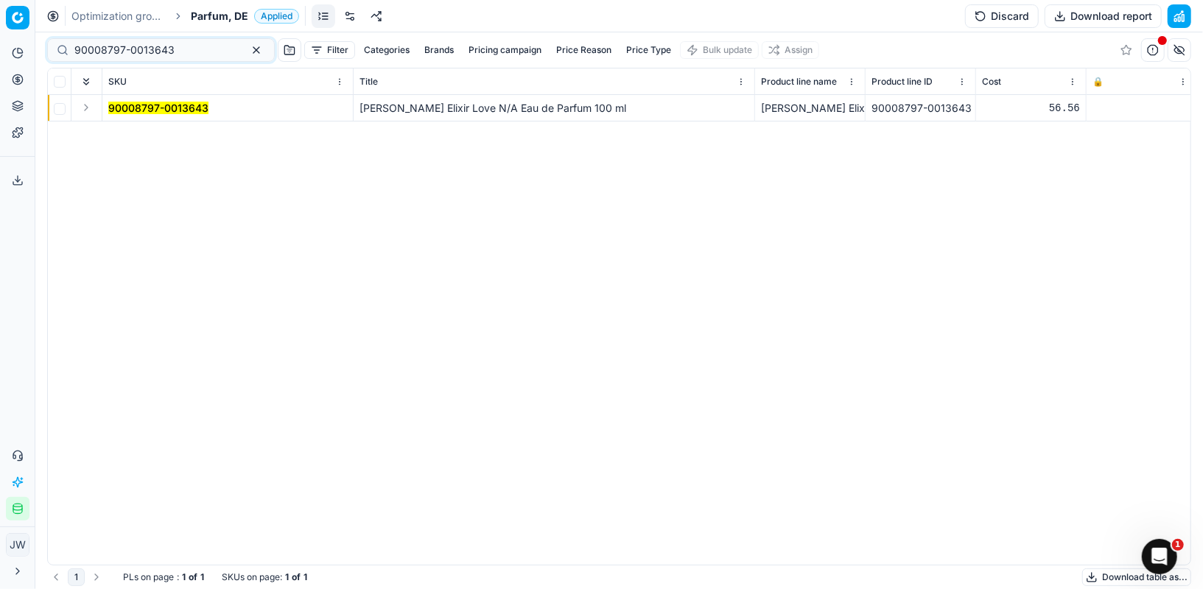
click at [86, 104] on button "Expand" at bounding box center [86, 108] width 18 height 18
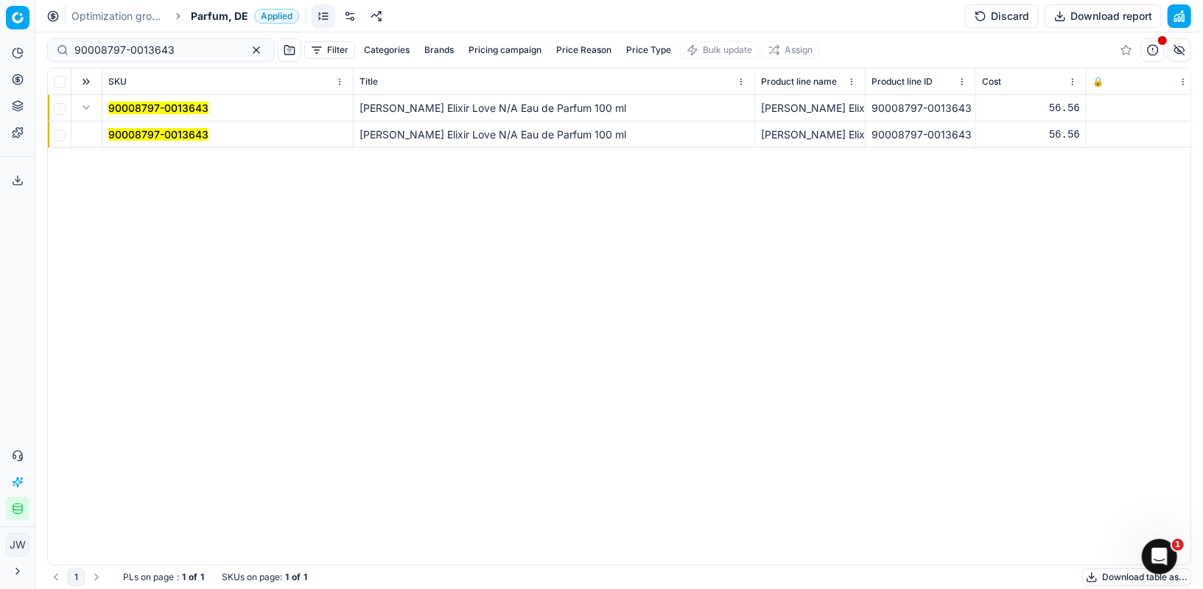
click at [122, 127] on span "90008797-0013643" at bounding box center [158, 134] width 100 height 15
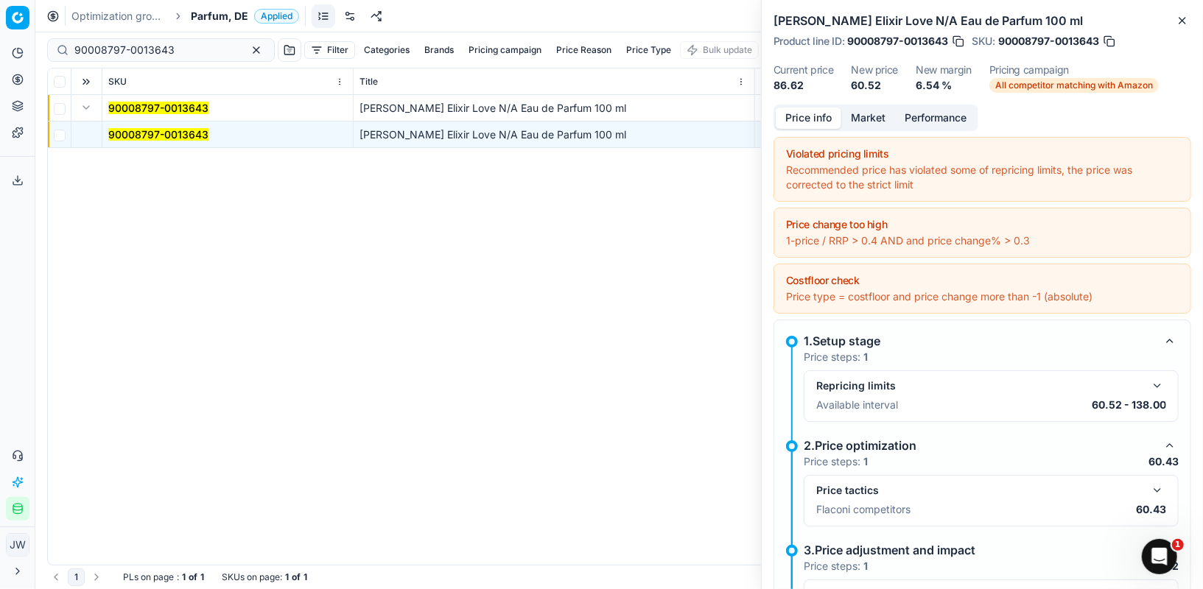
click at [127, 135] on mark "90008797-0013643" at bounding box center [158, 134] width 100 height 13
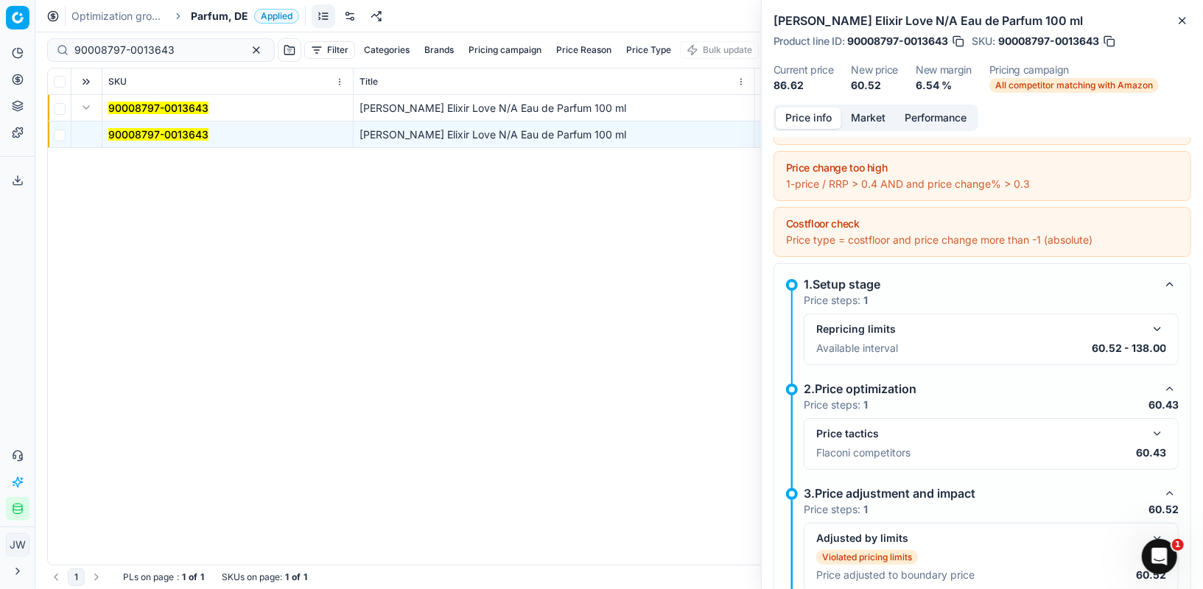
scroll to position [68, 0]
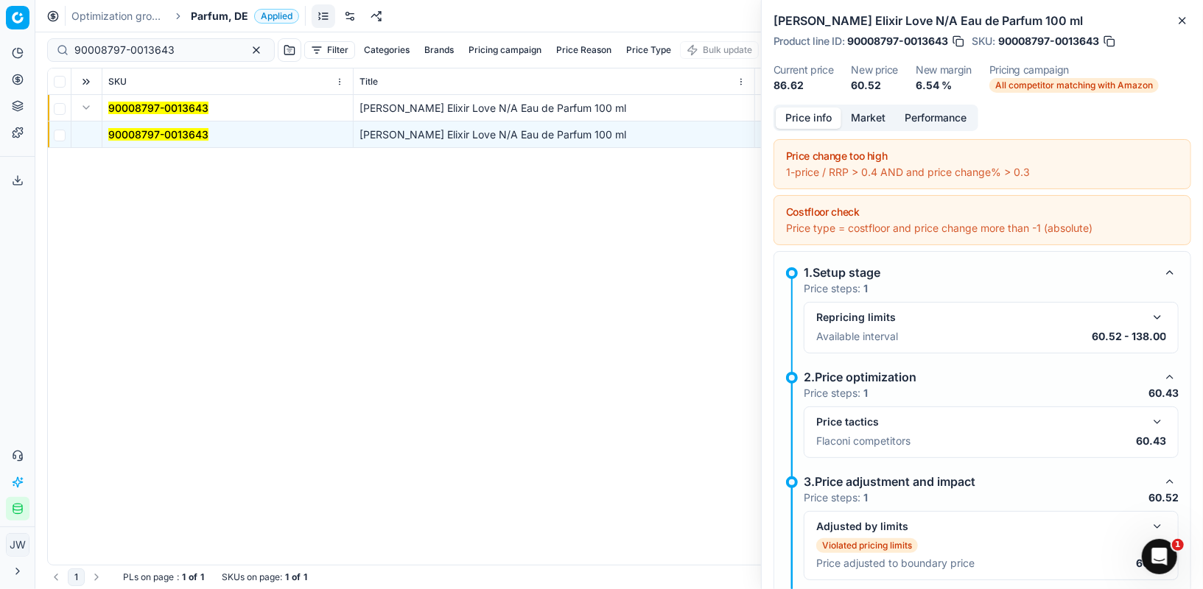
click at [1161, 418] on button "button" at bounding box center [1157, 422] width 18 height 18
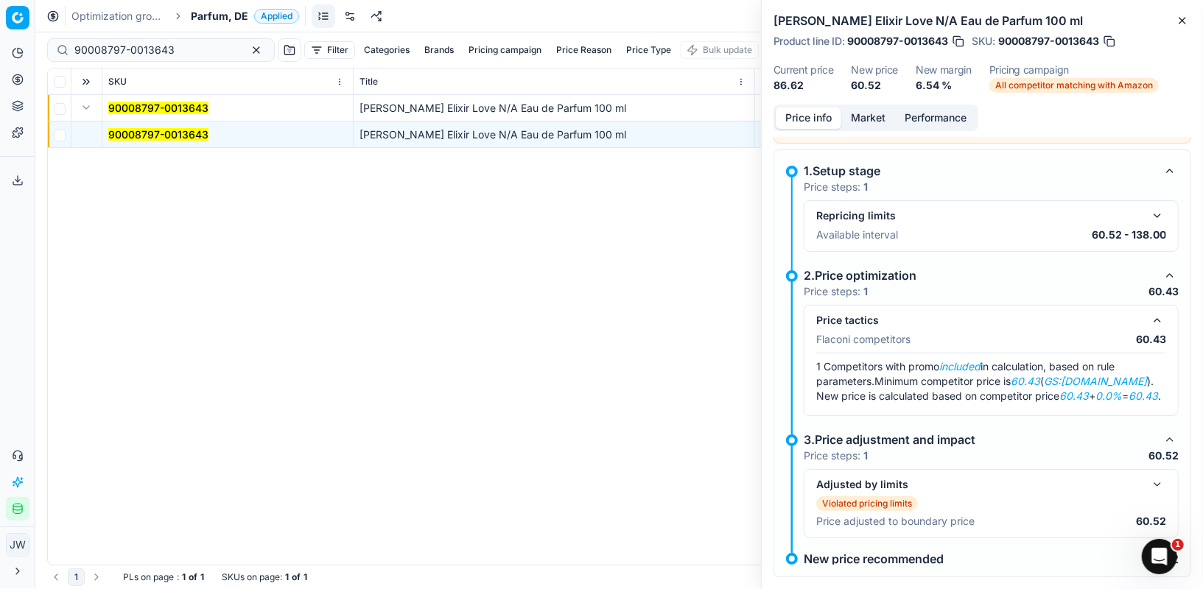
scroll to position [189, 0]
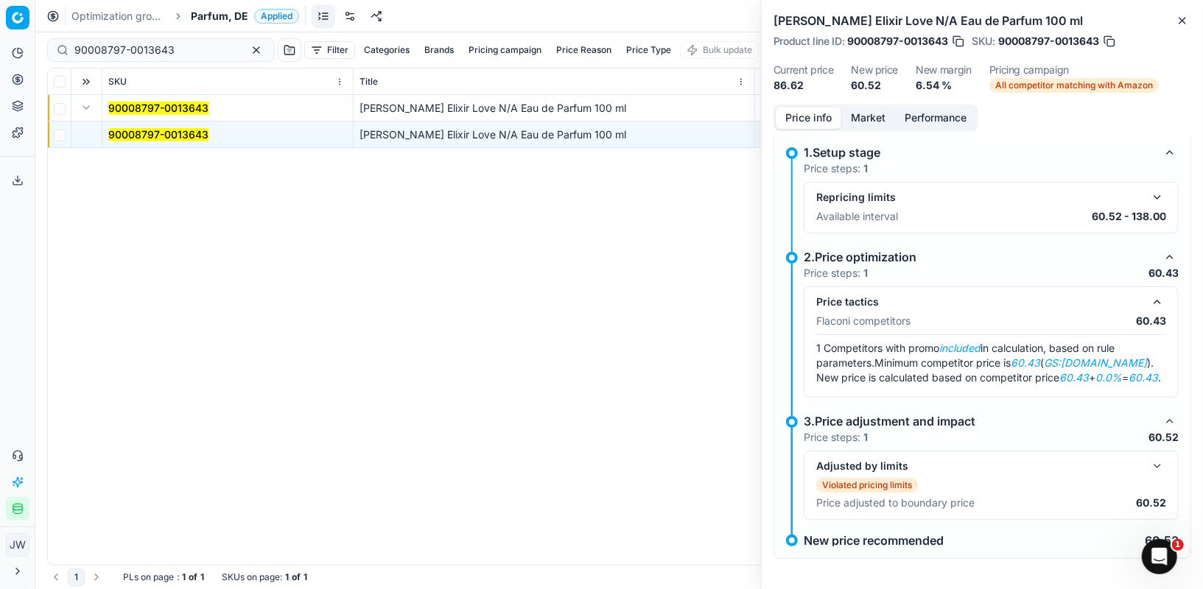
click at [1156, 460] on button "button" at bounding box center [1157, 466] width 18 height 18
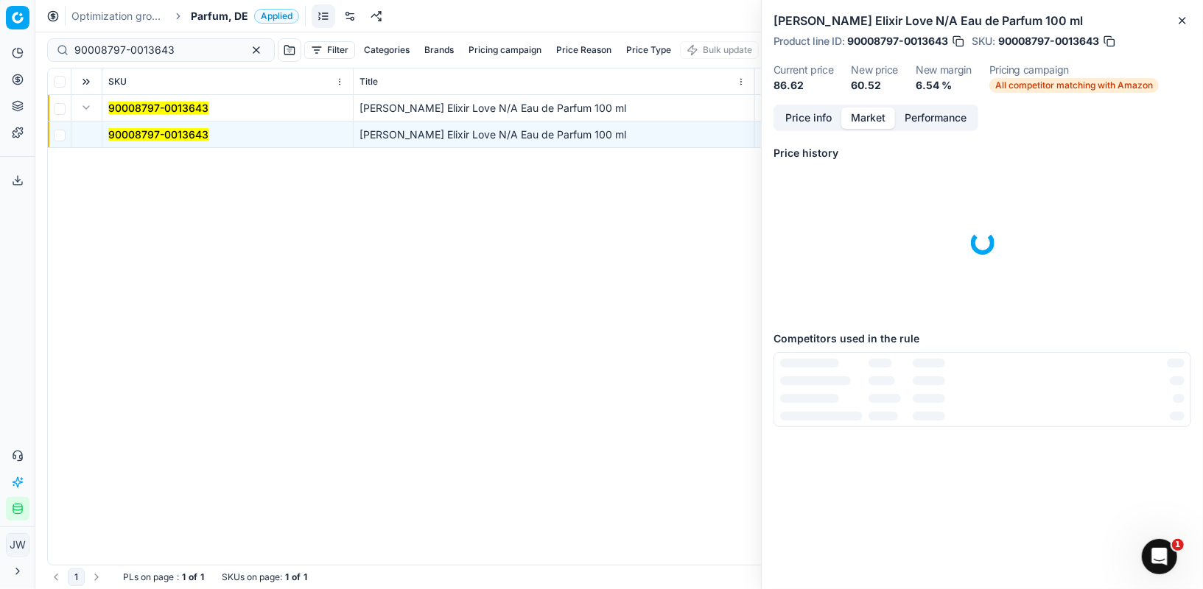
click at [865, 124] on button "Market" at bounding box center [868, 118] width 54 height 21
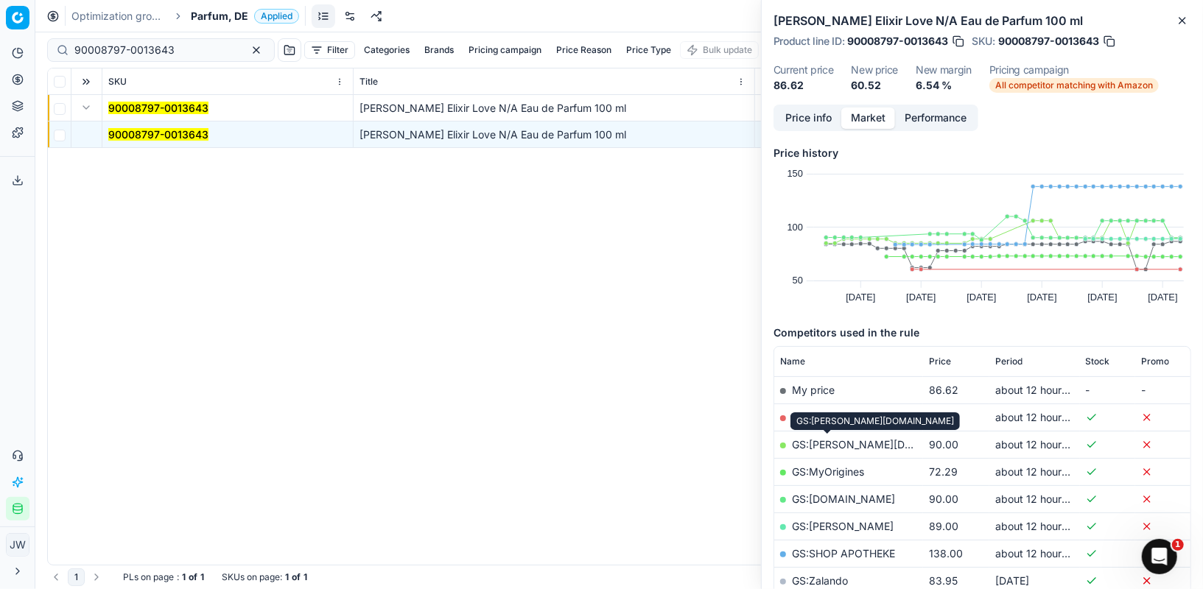
click at [826, 412] on div "GS:[PERSON_NAME][DOMAIN_NAME]" at bounding box center [874, 421] width 169 height 18
click at [839, 413] on link "GS:[DOMAIN_NAME]" at bounding box center [843, 417] width 103 height 13
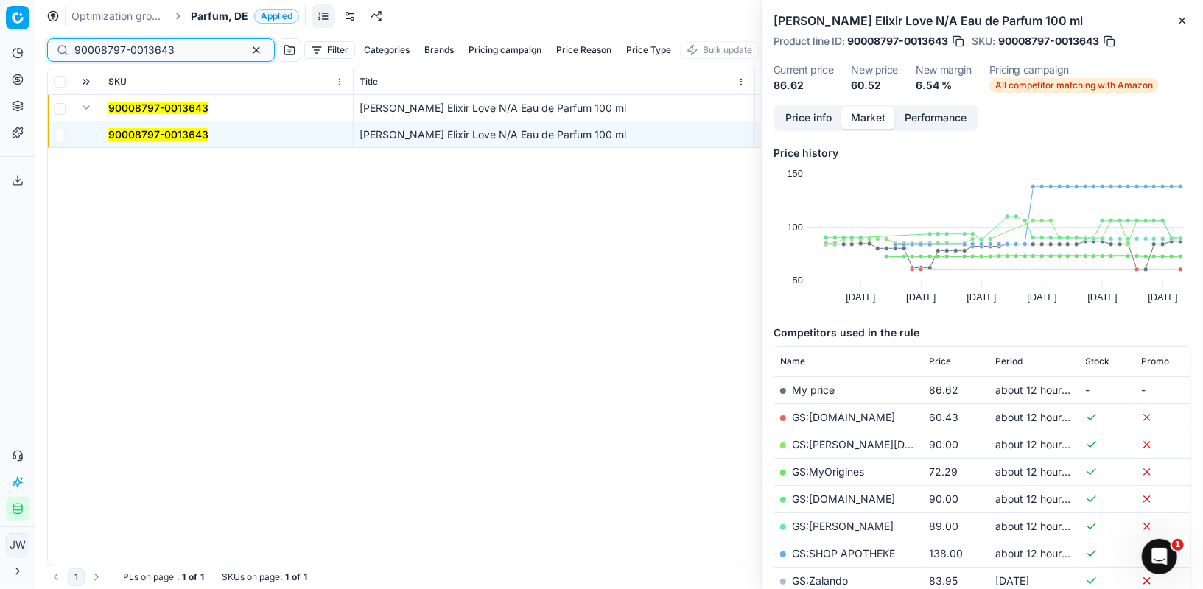
drag, startPoint x: 177, startPoint y: 50, endPoint x: 0, endPoint y: 40, distance: 177.8
click at [0, 40] on div "Pricing platform Analytics Pricing Product portfolio Templates Export service 7…" at bounding box center [601, 294] width 1203 height 589
paste input "80048126-90"
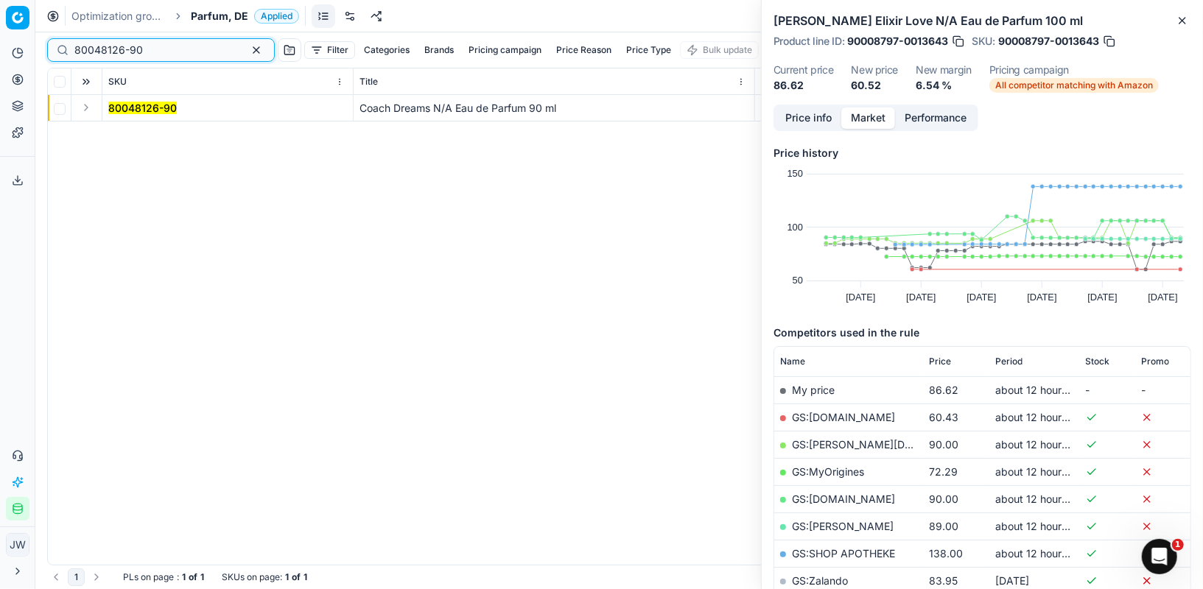
type input "80048126-90"
click at [87, 105] on button "Expand" at bounding box center [86, 108] width 18 height 18
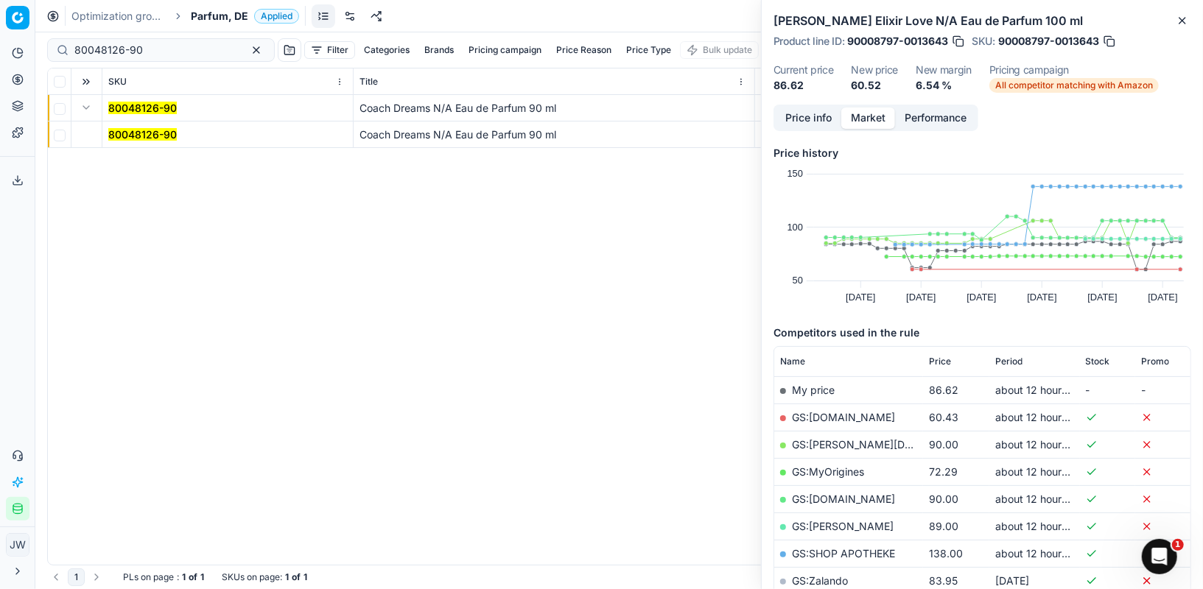
click at [137, 133] on mark "80048126-90" at bounding box center [142, 134] width 68 height 13
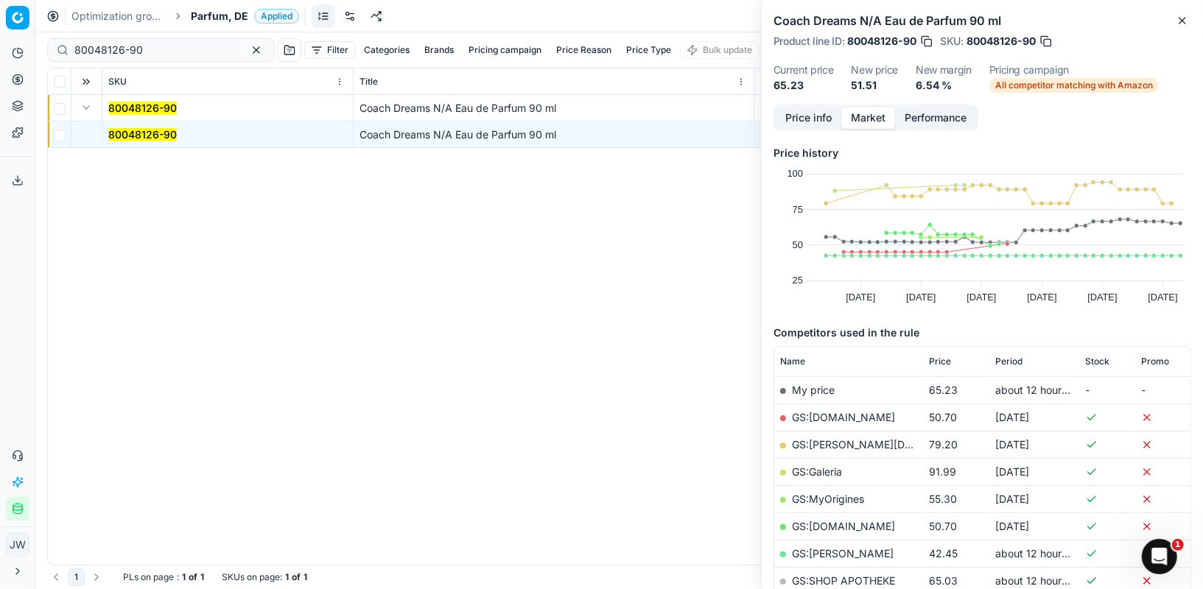
click at [806, 115] on button "Price info" at bounding box center [809, 118] width 66 height 21
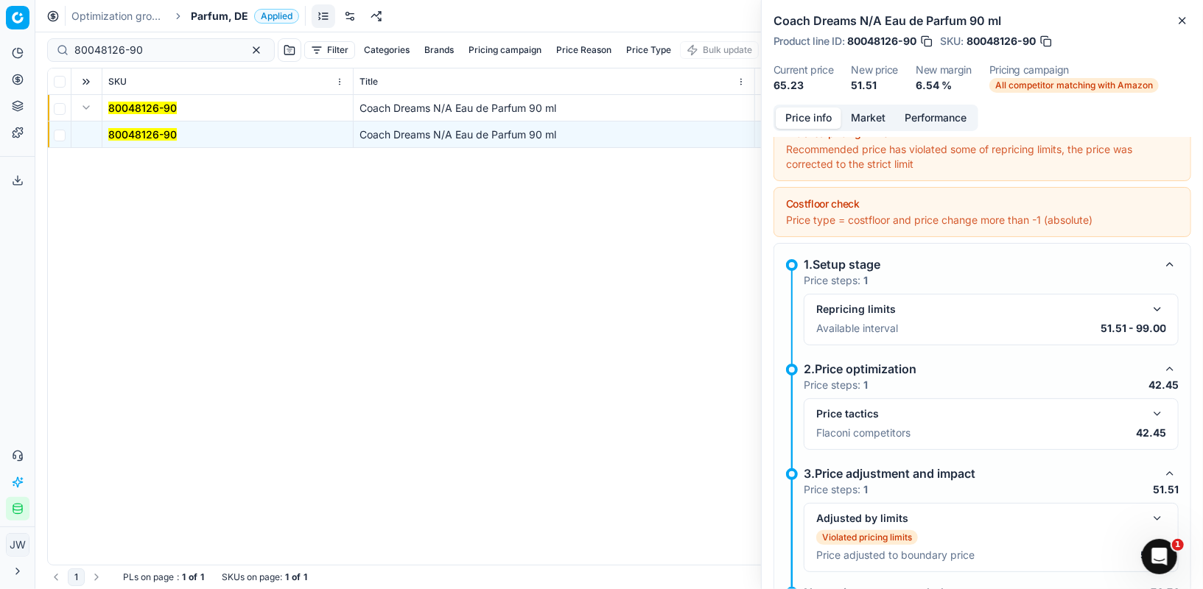
click at [1165, 412] on button "button" at bounding box center [1157, 414] width 18 height 18
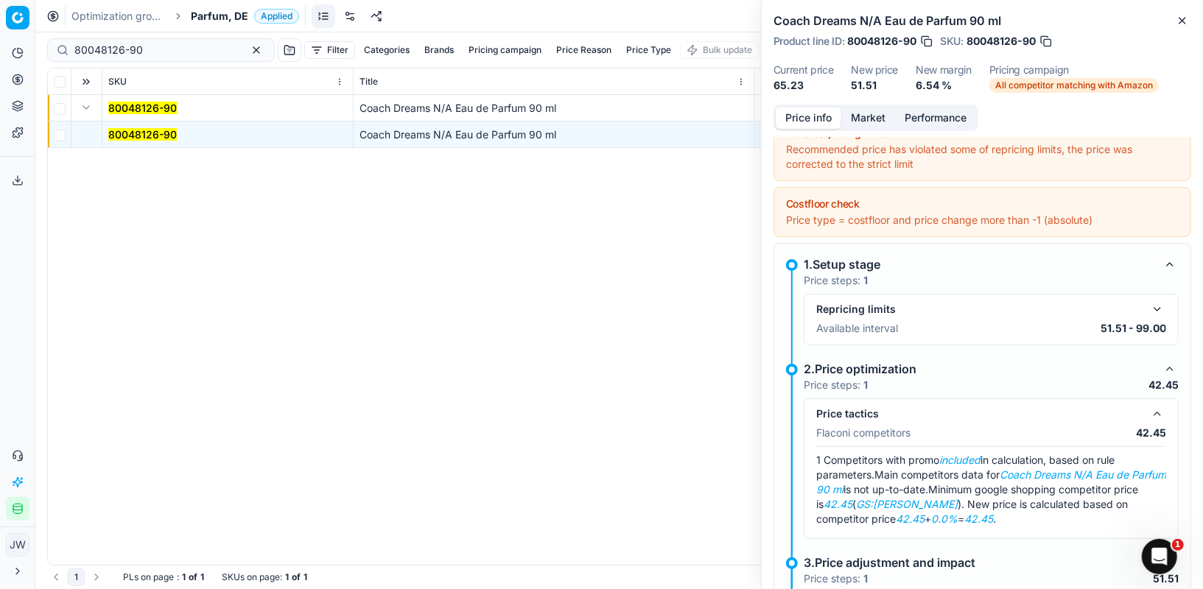
click at [1164, 412] on button "button" at bounding box center [1157, 414] width 18 height 18
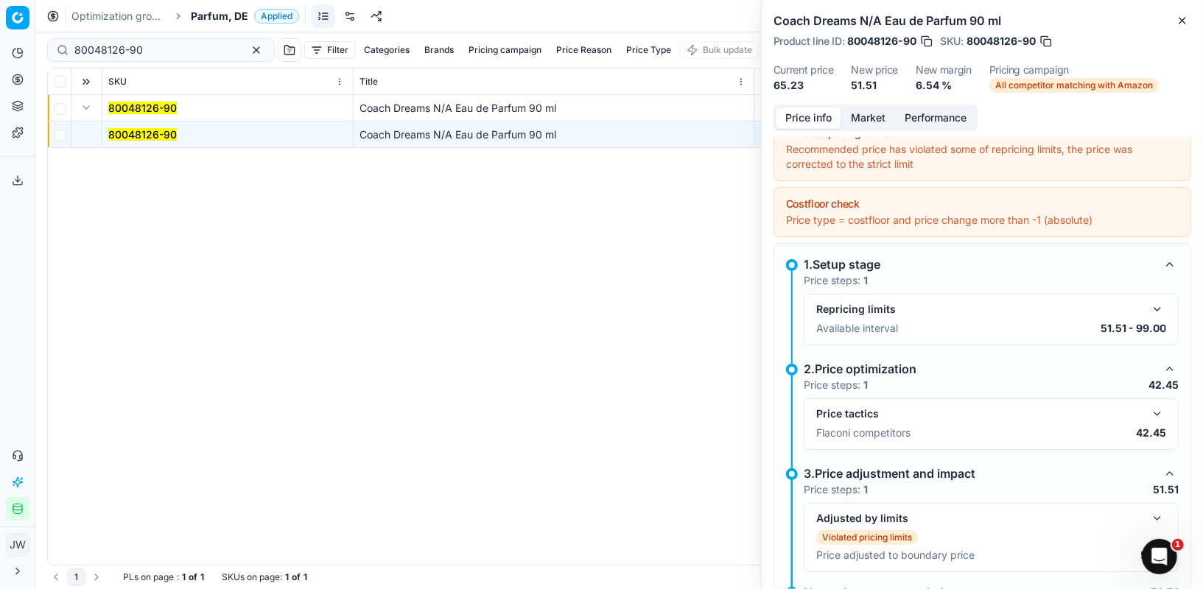
click at [856, 113] on button "Market" at bounding box center [868, 118] width 54 height 21
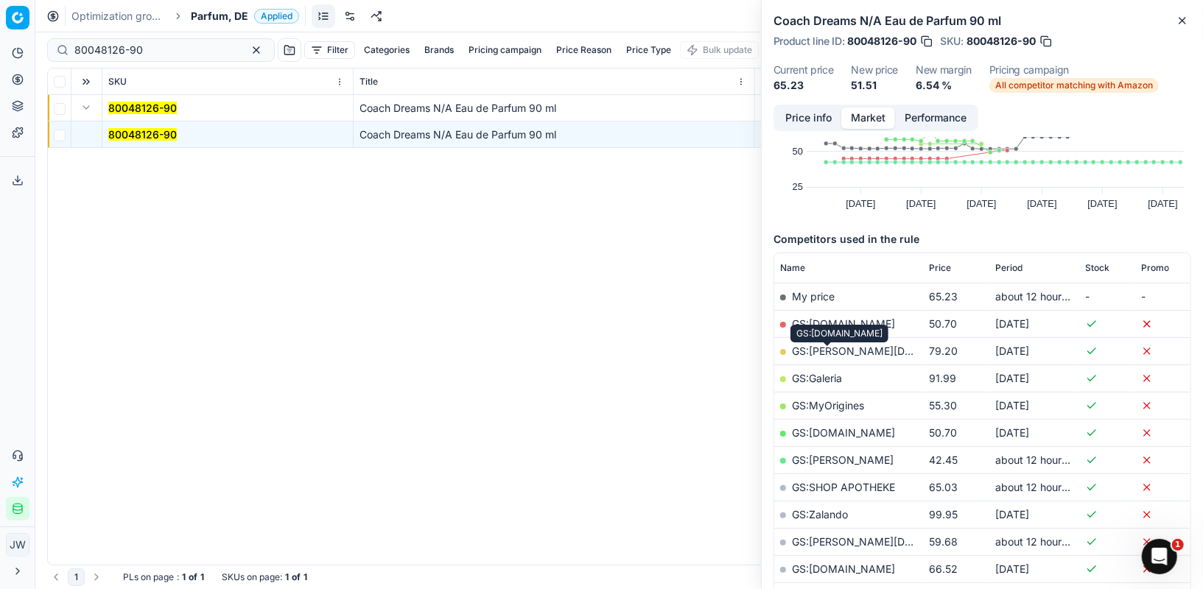
scroll to position [94, 0]
click at [823, 455] on link "GS:[PERSON_NAME]" at bounding box center [843, 459] width 102 height 13
